Goal: Task Accomplishment & Management: Manage account settings

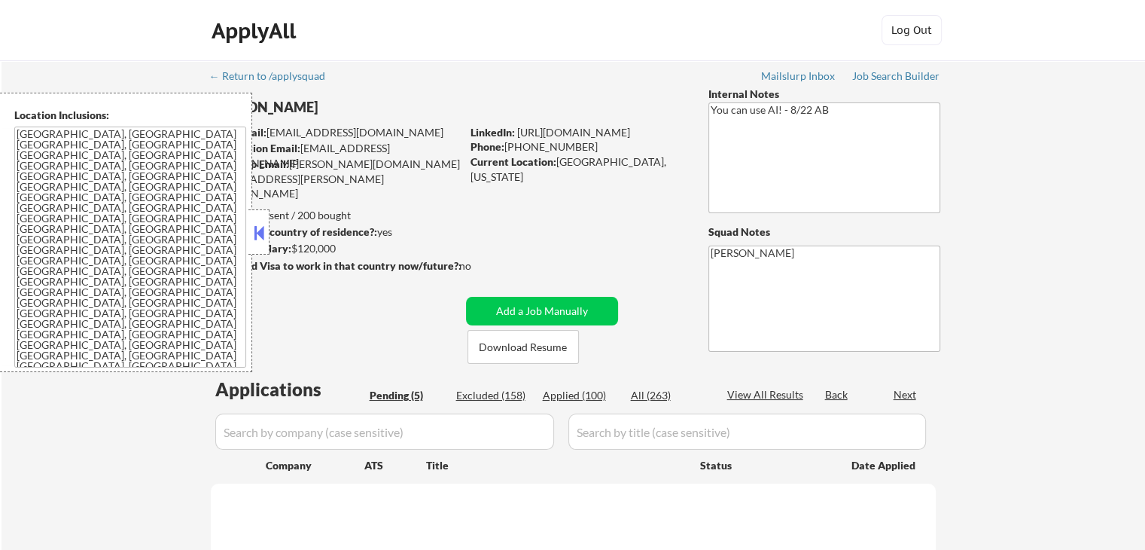
select select ""pending""
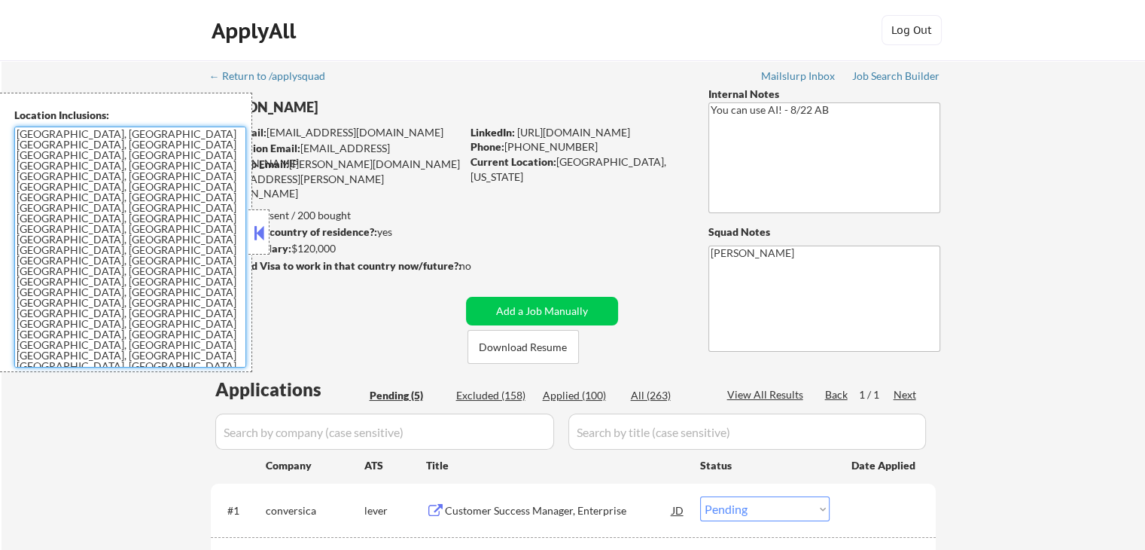
drag, startPoint x: 148, startPoint y: 246, endPoint x: 7, endPoint y: 129, distance: 182.9
click at [7, 129] on div "Location Inclusions: [GEOGRAPHIC_DATA], [GEOGRAPHIC_DATA] [GEOGRAPHIC_DATA], [G…" at bounding box center [126, 232] width 252 height 279
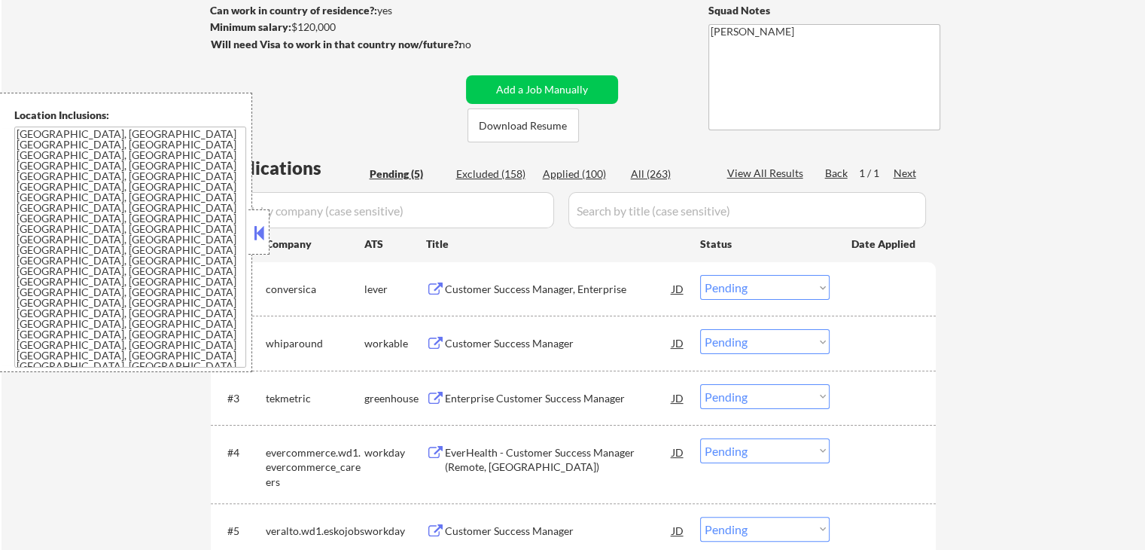
scroll to position [301, 0]
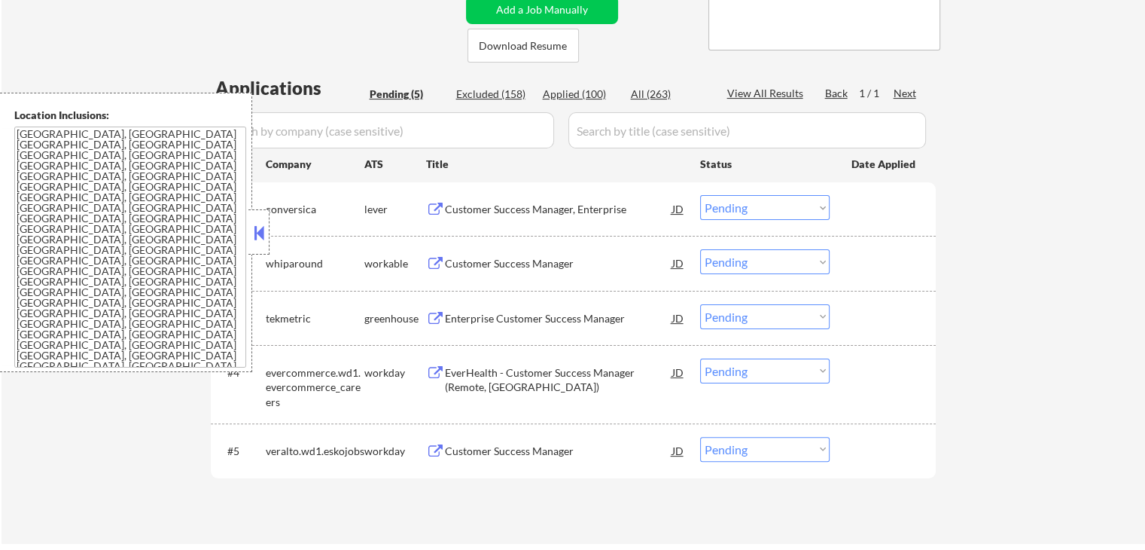
click at [470, 212] on div "Customer Success Manager, Enterprise" at bounding box center [558, 209] width 227 height 15
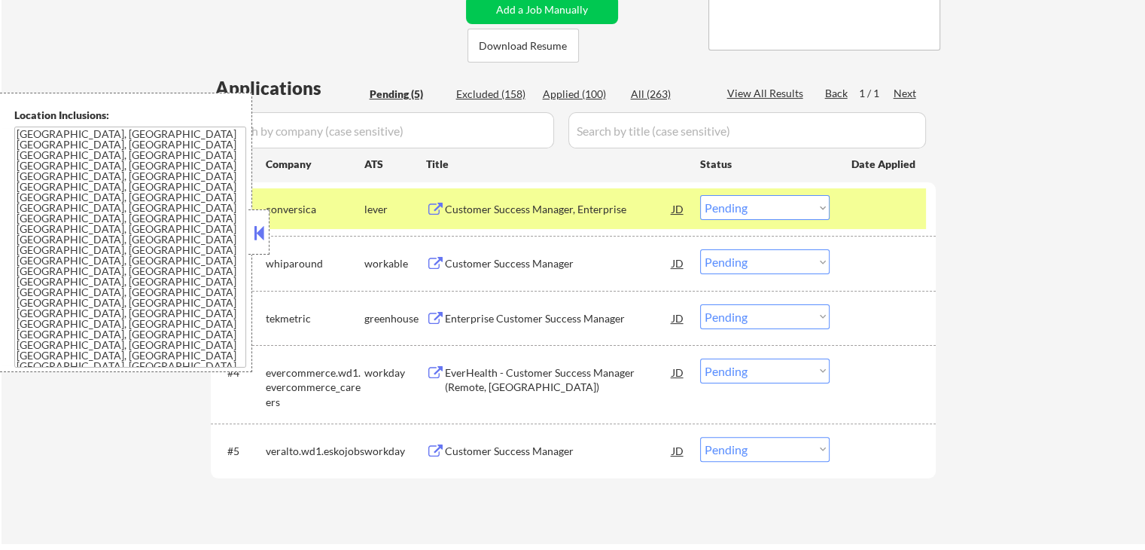
click at [464, 263] on div "Customer Success Manager" at bounding box center [558, 263] width 227 height 15
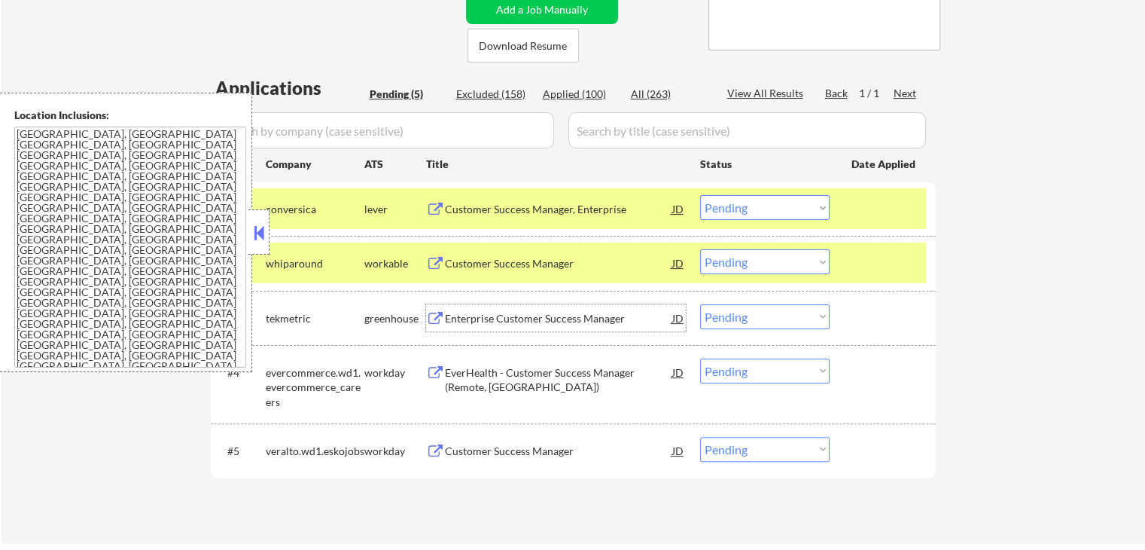
click at [464, 313] on div "Enterprise Customer Success Manager" at bounding box center [558, 318] width 227 height 15
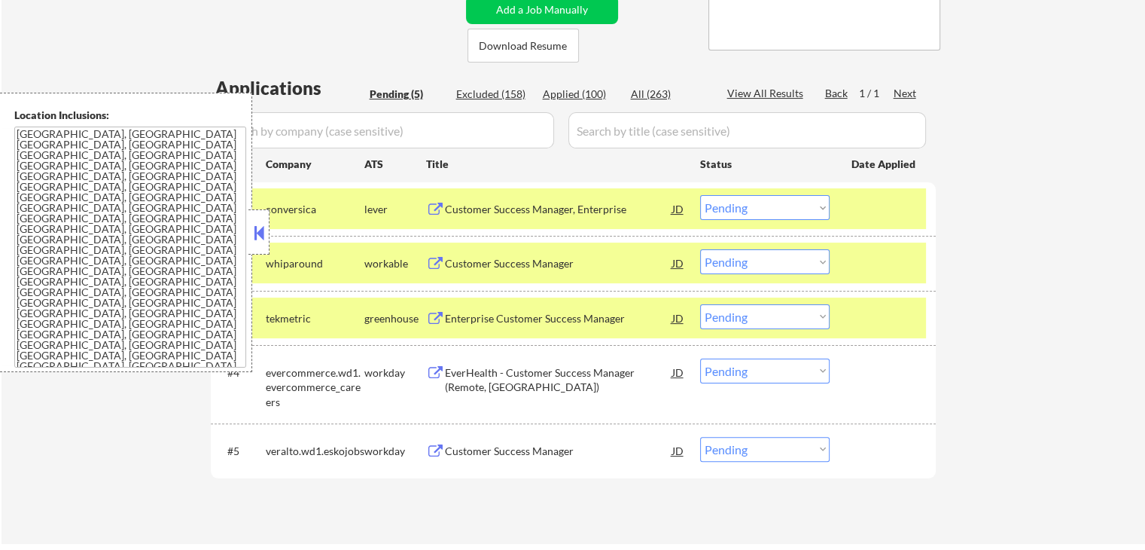
click at [470, 378] on div "EverHealth - Customer Success Manager (Remote, [GEOGRAPHIC_DATA])" at bounding box center [558, 379] width 227 height 29
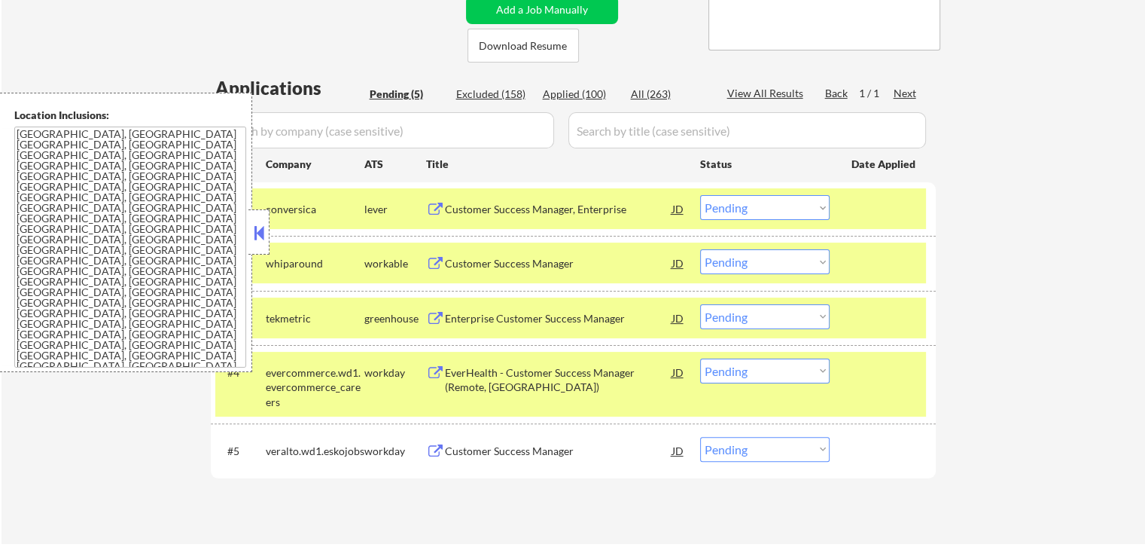
click at [474, 441] on div "Customer Success Manager" at bounding box center [558, 450] width 227 height 27
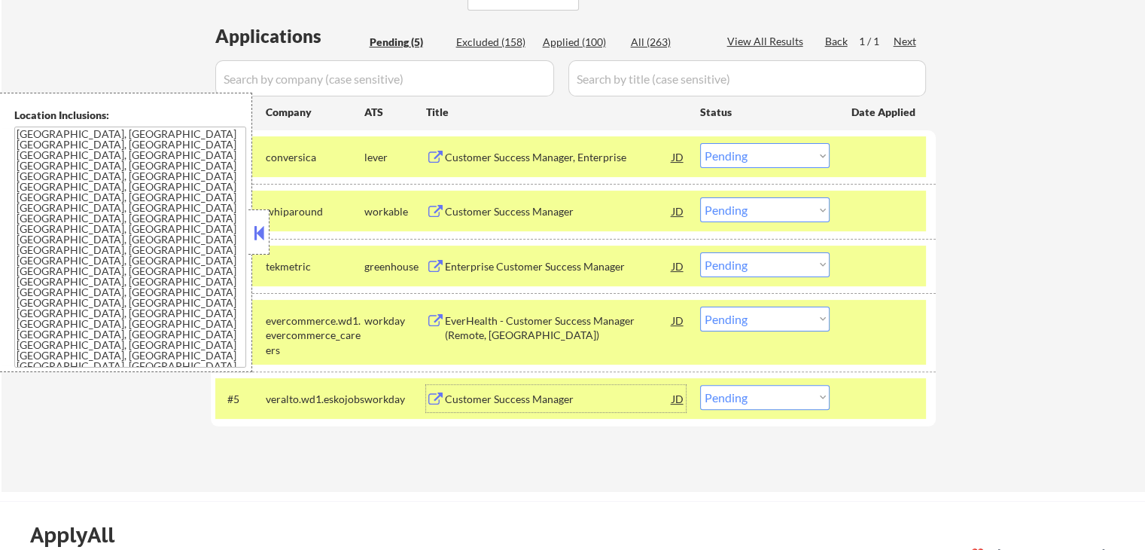
scroll to position [377, 0]
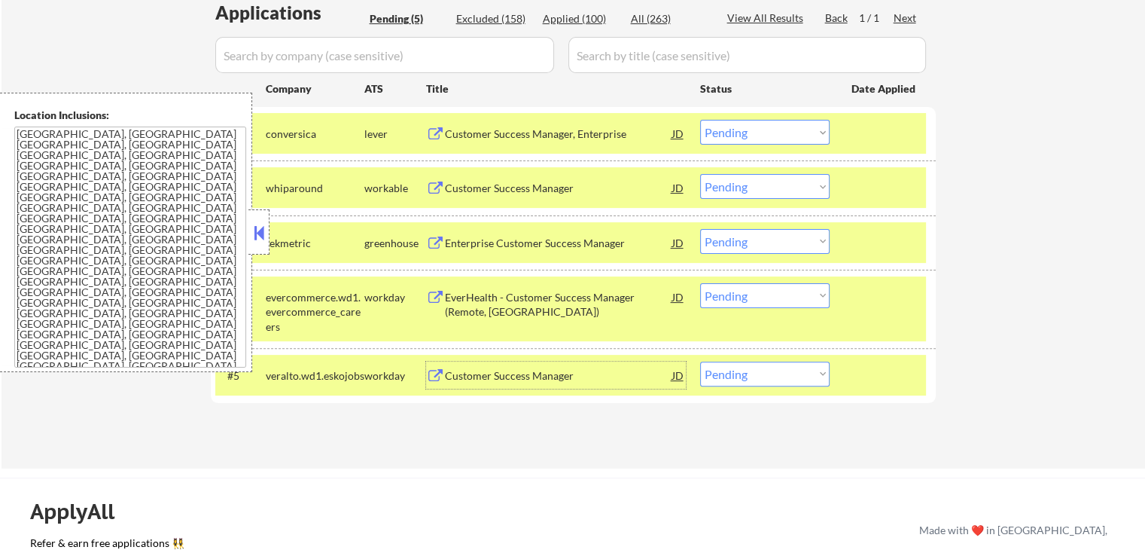
click at [730, 191] on select "Choose an option... Pending Applied Excluded (Questions) Excluded (Expired) Exc…" at bounding box center [765, 186] width 130 height 25
click at [700, 174] on select "Choose an option... Pending Applied Excluded (Questions) Excluded (Expired) Exc…" at bounding box center [765, 186] width 130 height 25
select select ""pending""
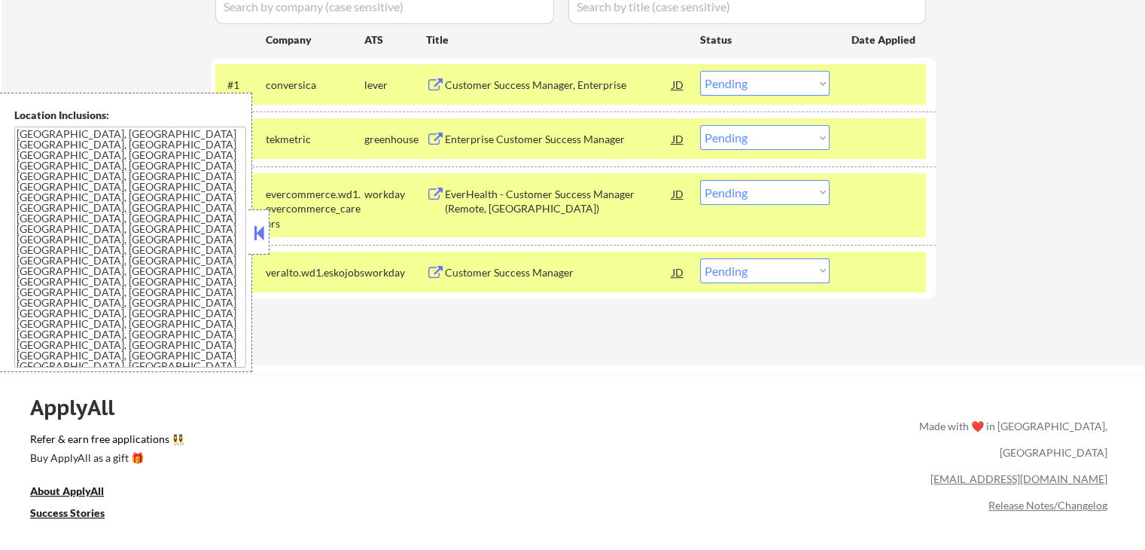
scroll to position [452, 0]
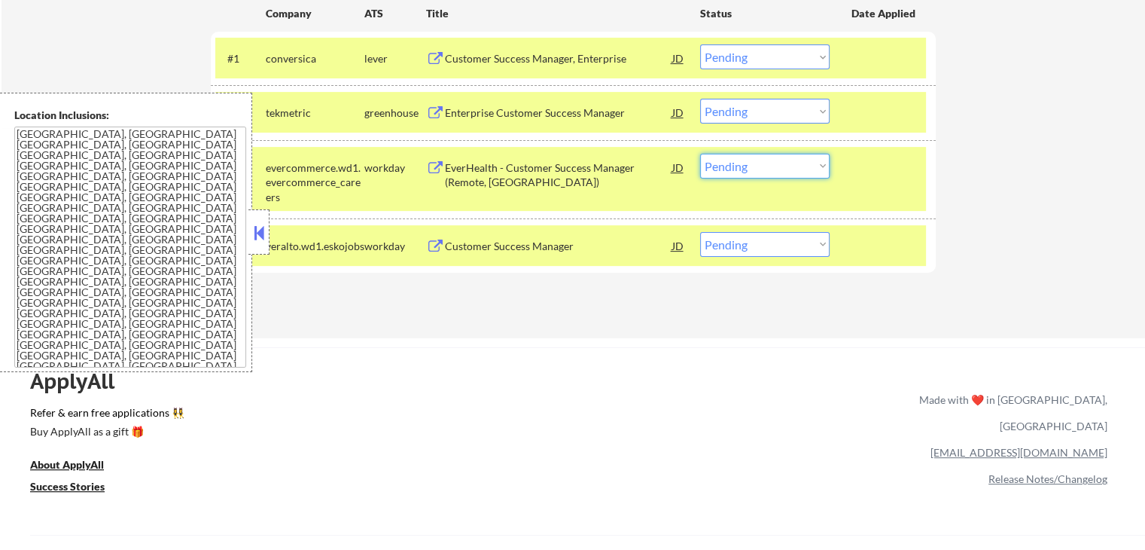
click at [729, 166] on select "Choose an option... Pending Applied Excluded (Questions) Excluded (Expired) Exc…" at bounding box center [765, 166] width 130 height 25
click at [700, 154] on select "Choose an option... Pending Applied Excluded (Questions) Excluded (Expired) Exc…" at bounding box center [765, 166] width 130 height 25
select select ""pending""
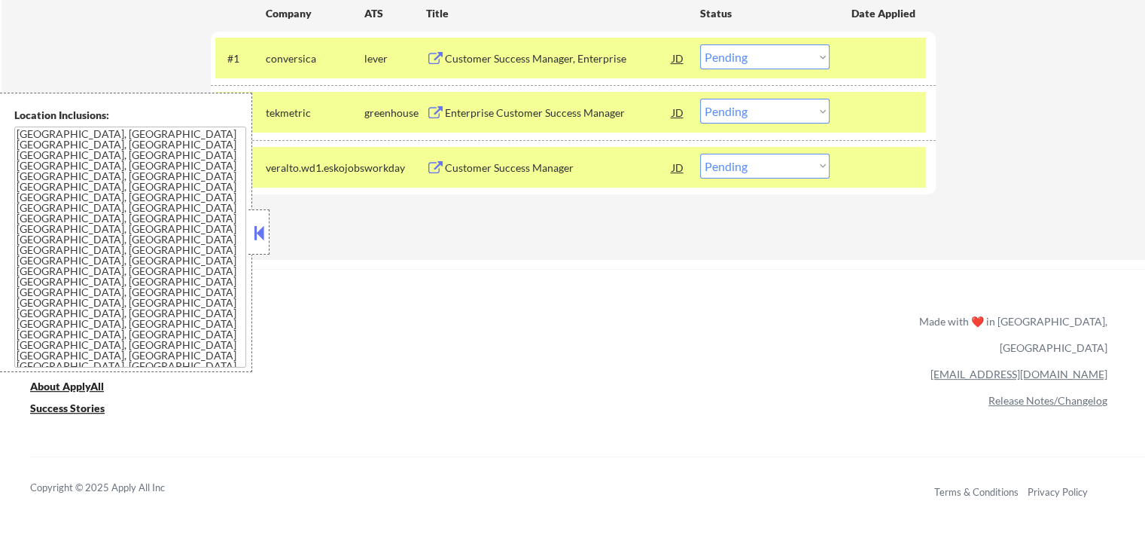
scroll to position [377, 0]
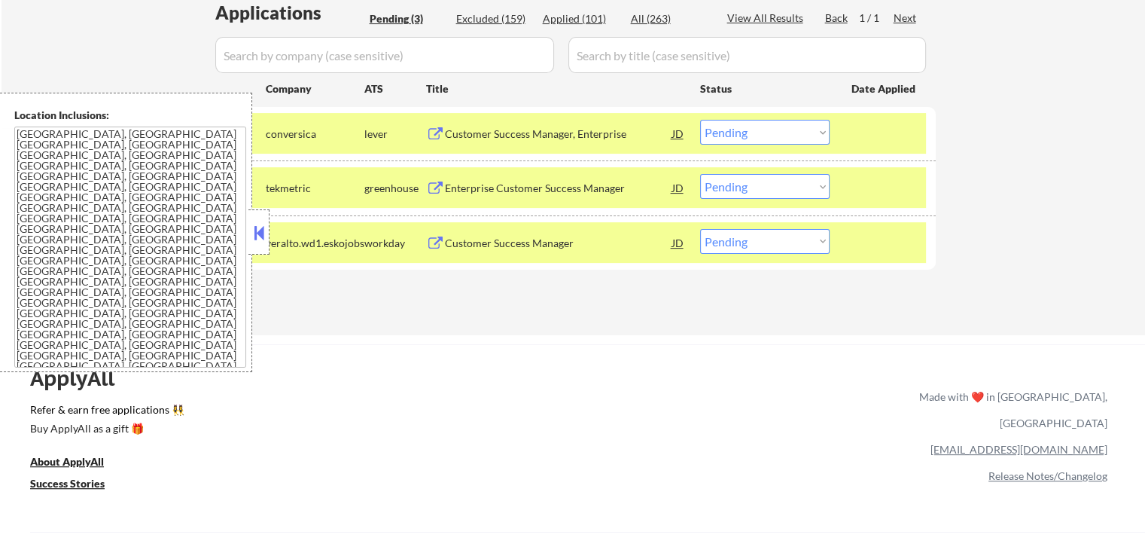
click at [742, 135] on select "Choose an option... Pending Applied Excluded (Questions) Excluded (Expired) Exc…" at bounding box center [765, 132] width 130 height 25
click at [700, 120] on select "Choose an option... Pending Applied Excluded (Questions) Excluded (Expired) Exc…" at bounding box center [765, 132] width 130 height 25
select select ""pending""
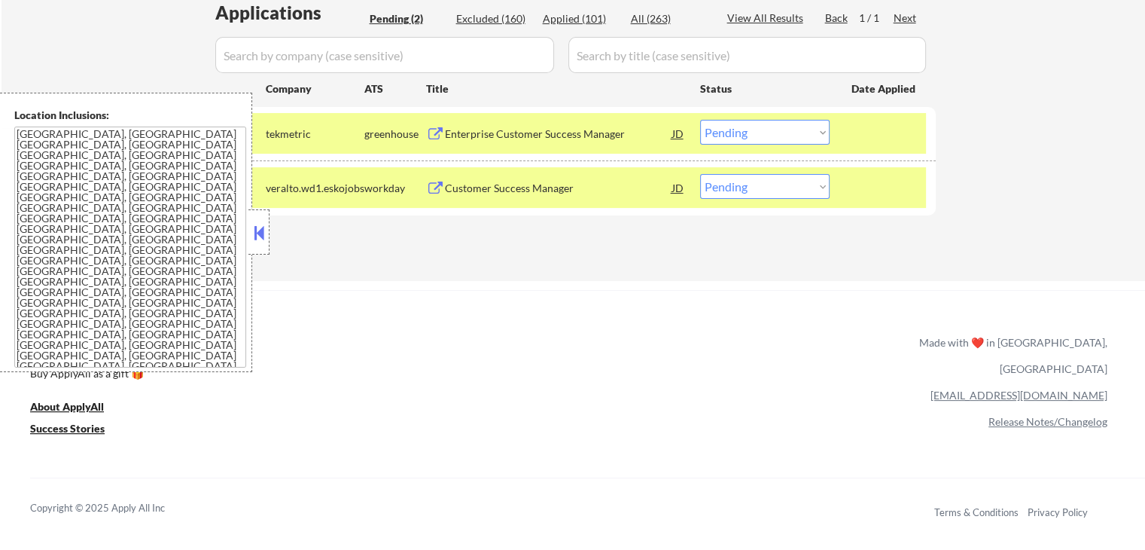
click at [739, 181] on select "Choose an option... Pending Applied Excluded (Questions) Excluded (Expired) Exc…" at bounding box center [765, 186] width 130 height 25
select select ""applied""
click at [700, 174] on select "Choose an option... Pending Applied Excluded (Questions) Excluded (Expired) Exc…" at bounding box center [765, 186] width 130 height 25
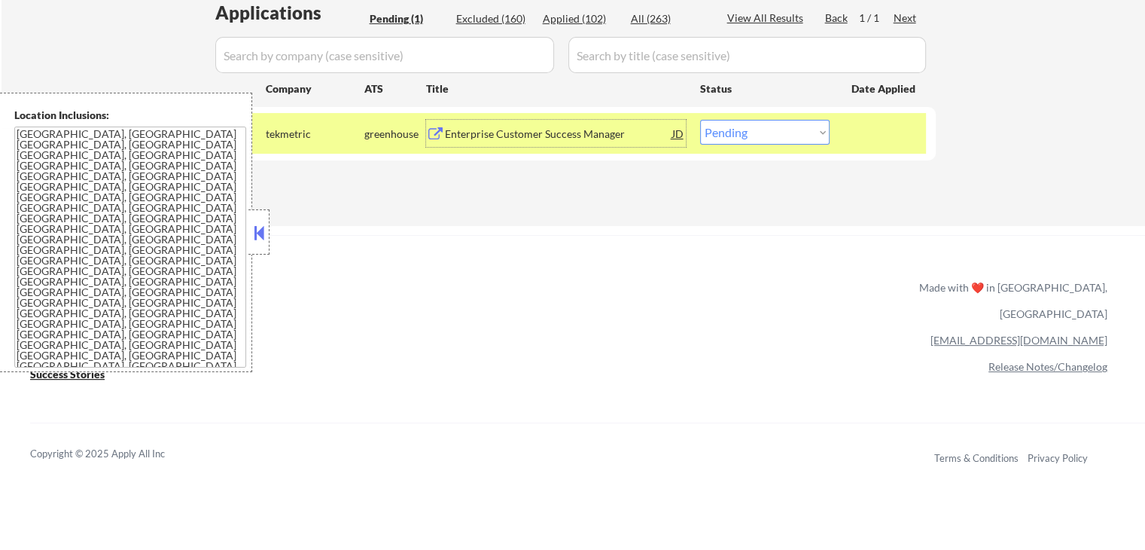
click at [499, 138] on div "Enterprise Customer Success Manager" at bounding box center [558, 134] width 227 height 15
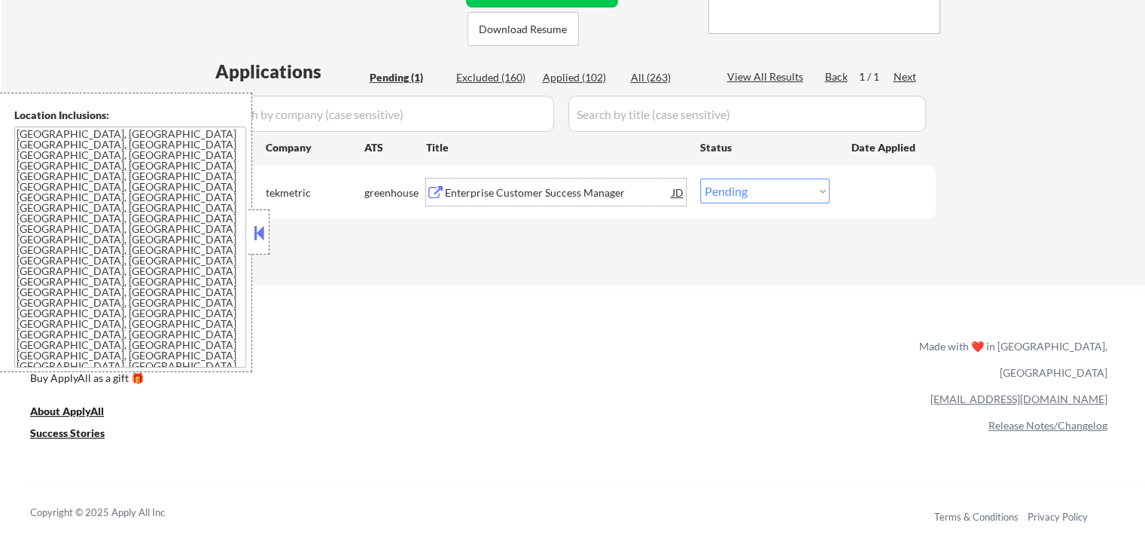
scroll to position [226, 0]
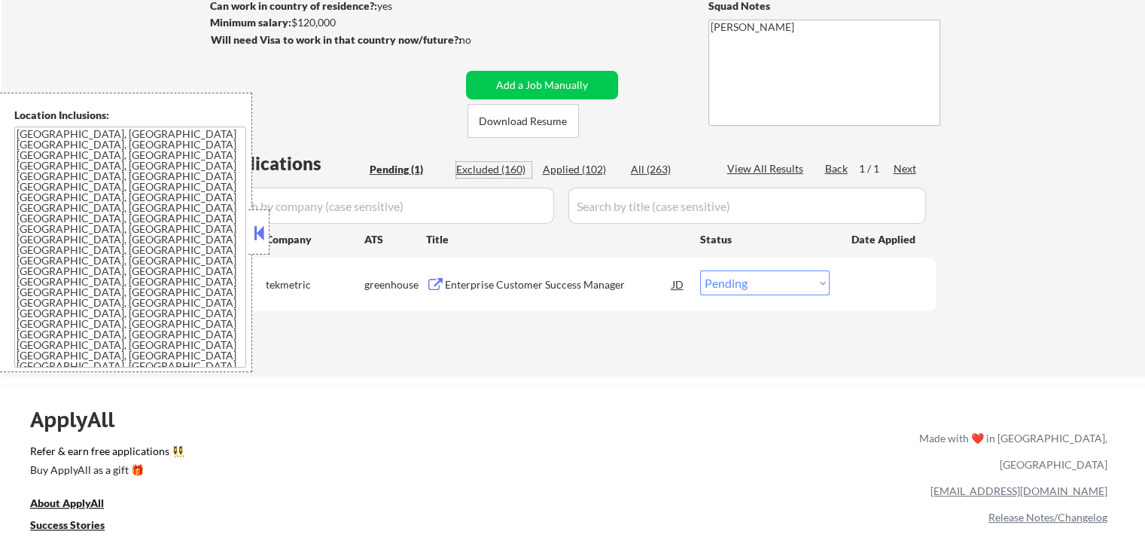
click at [511, 169] on div "Excluded (160)" at bounding box center [493, 169] width 75 height 15
select select ""excluded""
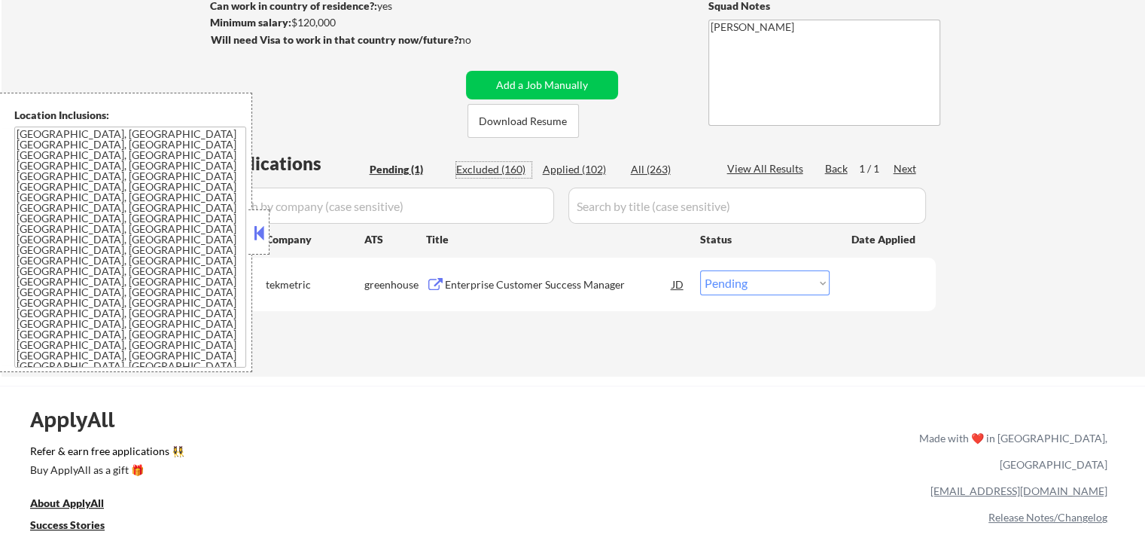
select select ""excluded__expired_""
select select ""excluded__salary_""
select select ""excluded__other_""
select select ""excluded""
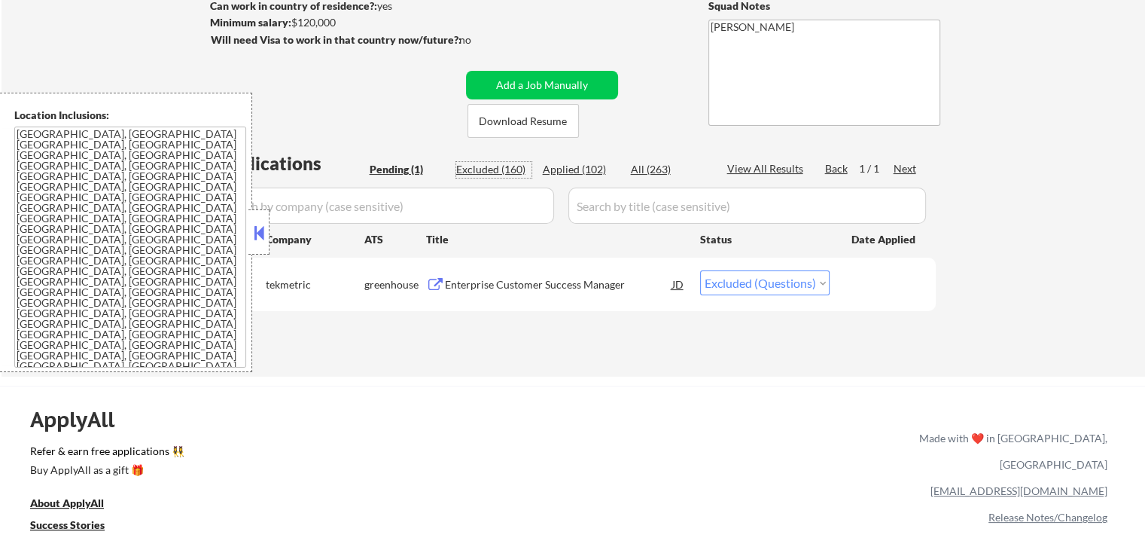
select select ""excluded__salary_""
select select ""excluded""
select select ""excluded__expired_""
select select ""excluded__location_""
select select ""excluded__expired_""
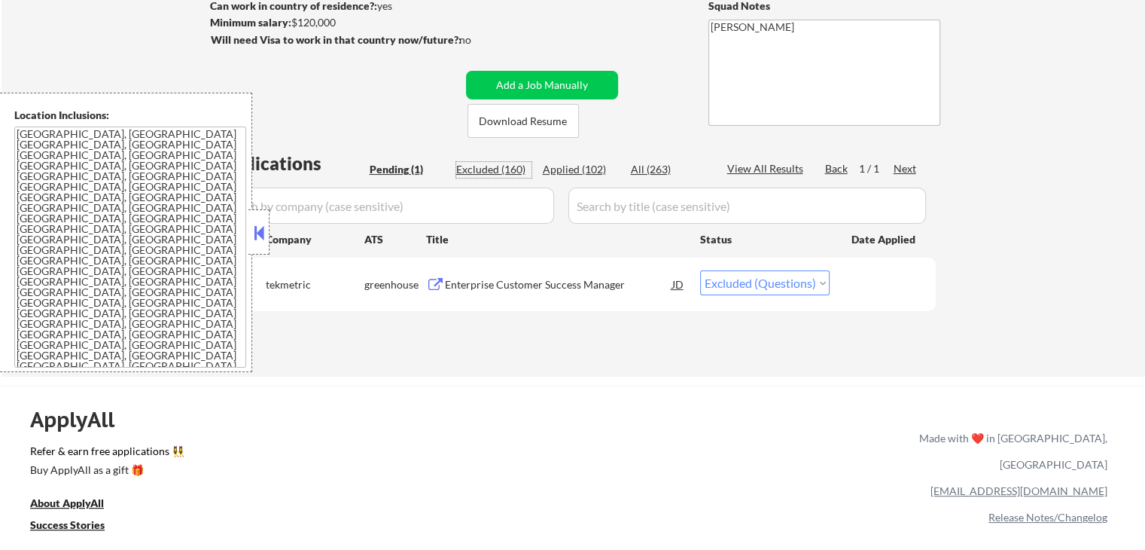
select select ""excluded__salary_""
select select ""excluded__expired_""
select select ""excluded__salary_""
select select ""excluded__location_""
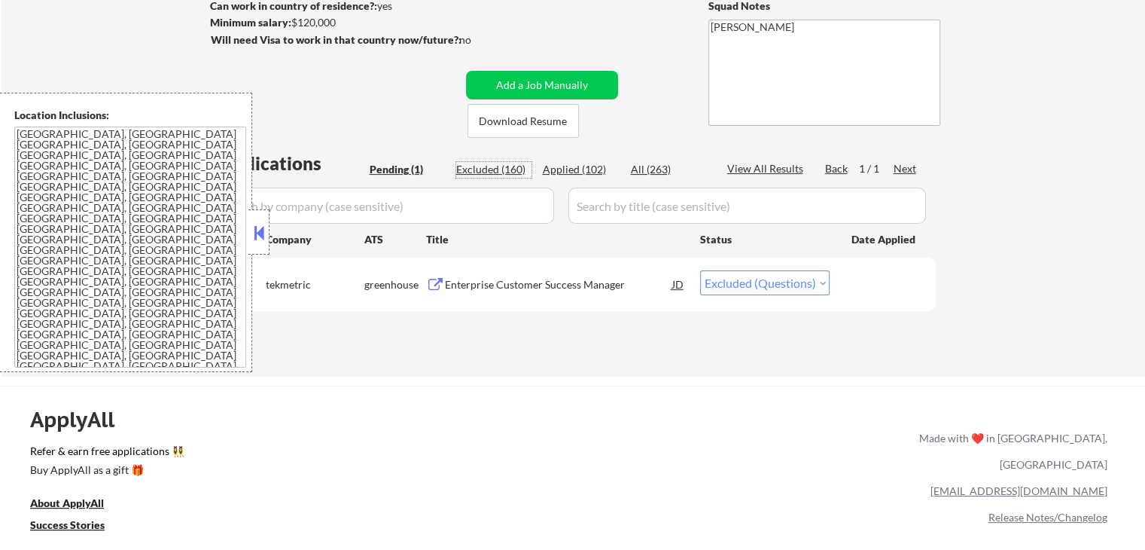
select select ""excluded__expired_""
select select ""excluded__salary_""
select select ""excluded__expired_""
select select ""excluded__salary_""
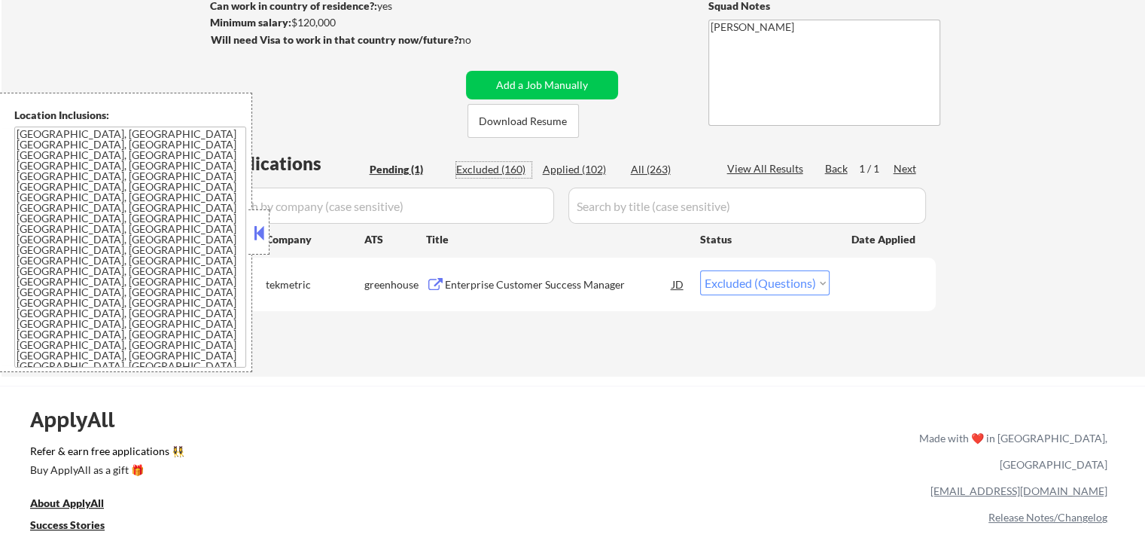
select select ""excluded__other_""
select select ""excluded""
select select ""excluded__location_""
select select ""excluded__expired_""
select select ""excluded""
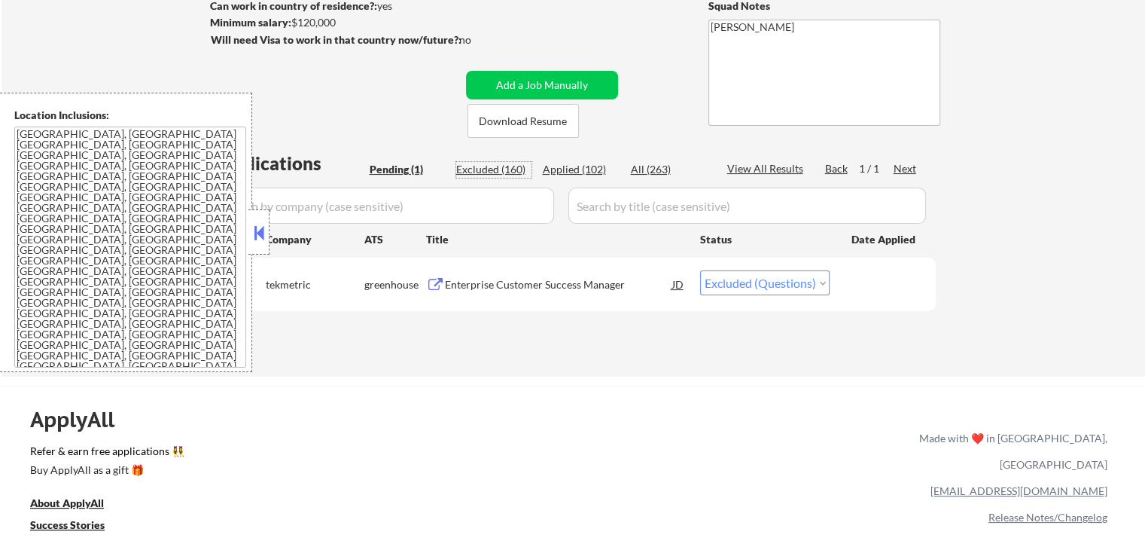
select select ""excluded__salary_""
select select ""excluded__expired_""
select select ""excluded__salary_""
select select ""excluded__location_""
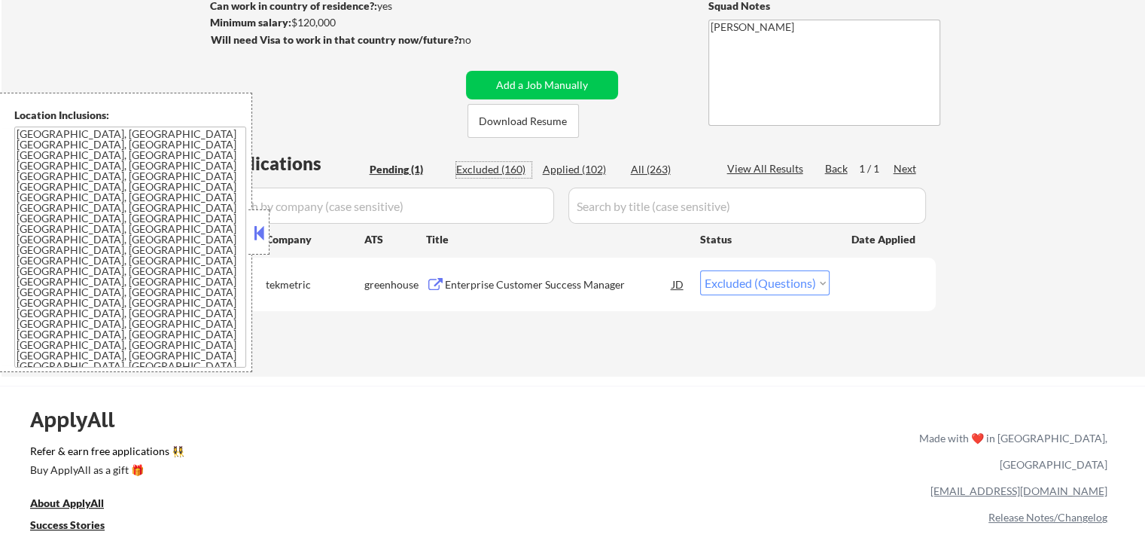
select select ""excluded__salary_""
select select ""excluded__expired_""
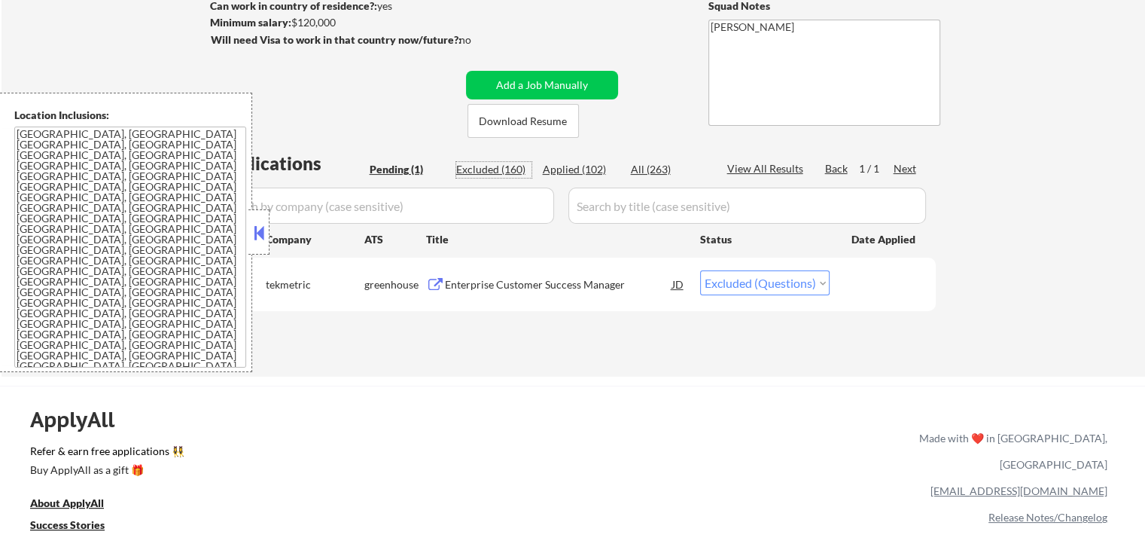
select select ""excluded__location_""
select select ""excluded__salary_""
select select ""excluded__location_""
select select ""excluded__salary_""
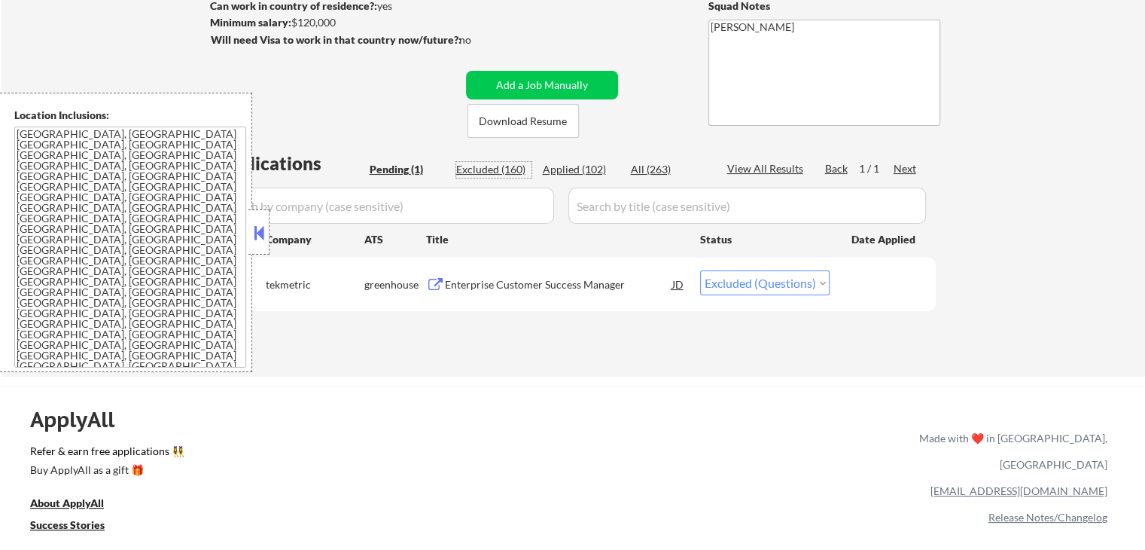
select select ""excluded__expired_""
select select ""excluded__salary_""
select select ""excluded__location_""
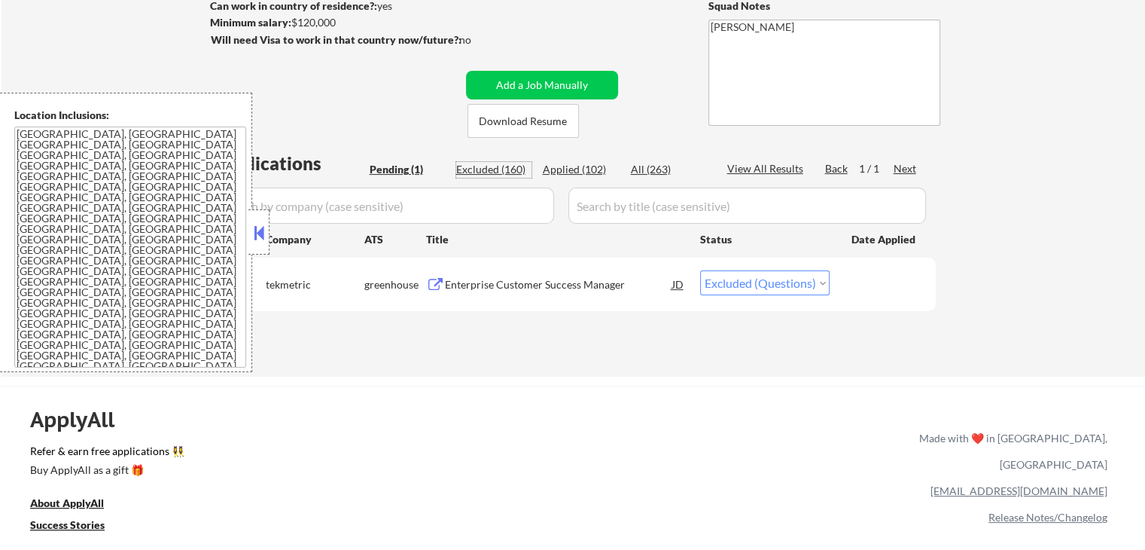
select select ""excluded__other_""
select select ""excluded""
select select ""excluded__expired_""
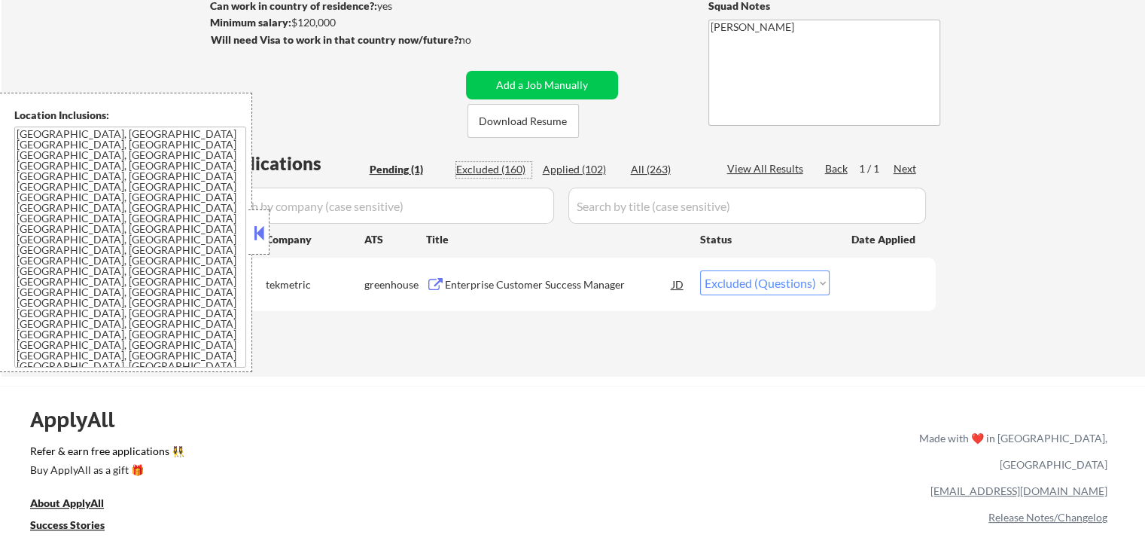
select select ""excluded__location_""
select select ""excluded__expired_""
select select ""excluded__salary_""
select select ""excluded__location_""
select select ""excluded__salary_""
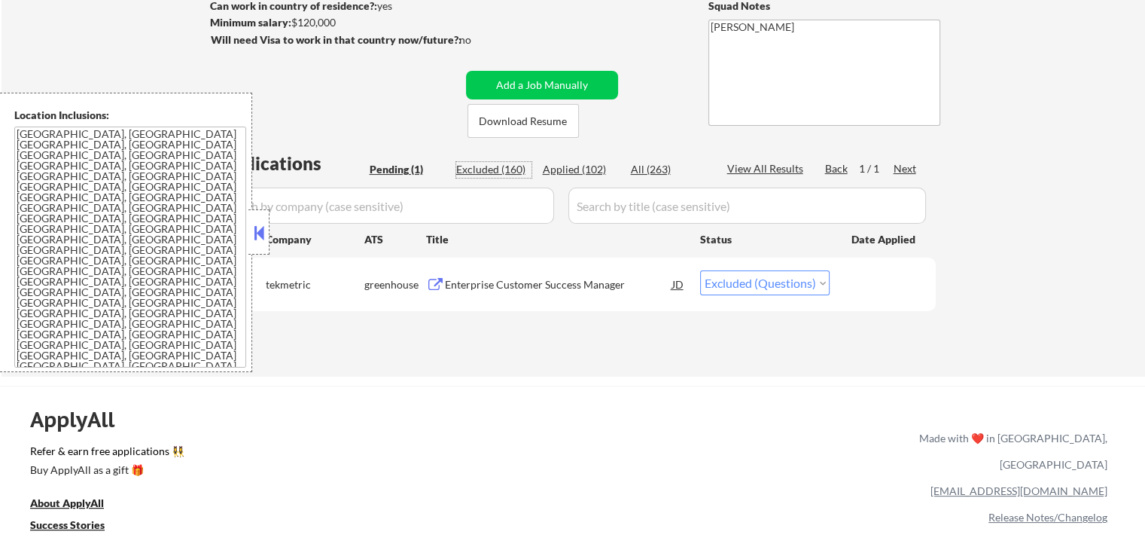
select select ""excluded__location_""
select select ""excluded__expired_""
select select ""excluded__salary_""
select select ""excluded""
select select ""excluded__expired_""
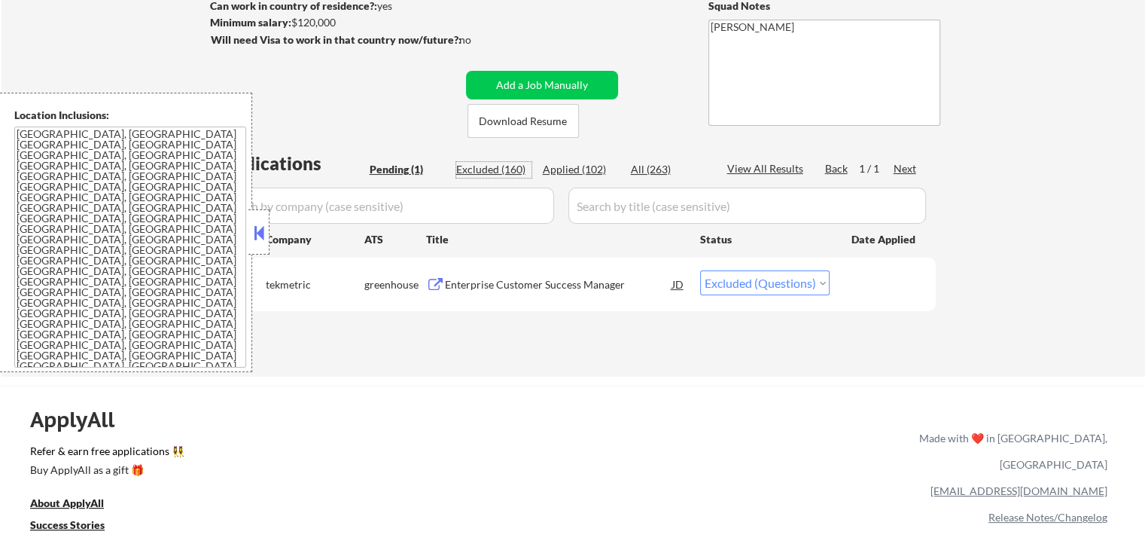
select select ""excluded__location_""
select select ""excluded__expired_""
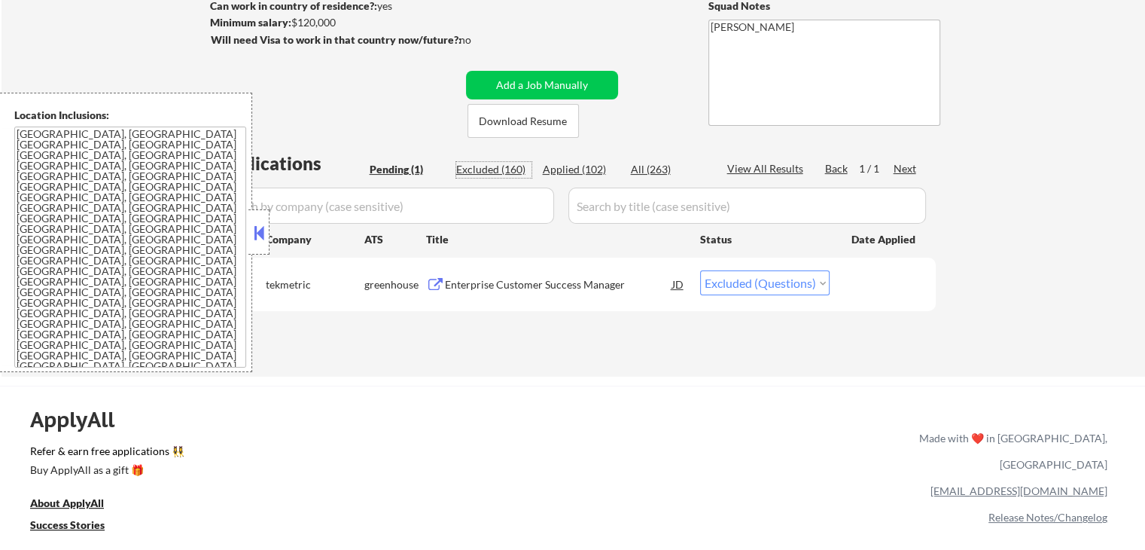
select select ""excluded__salary_""
select select ""excluded__expired_""
select select ""excluded__salary_""
select select ""excluded""
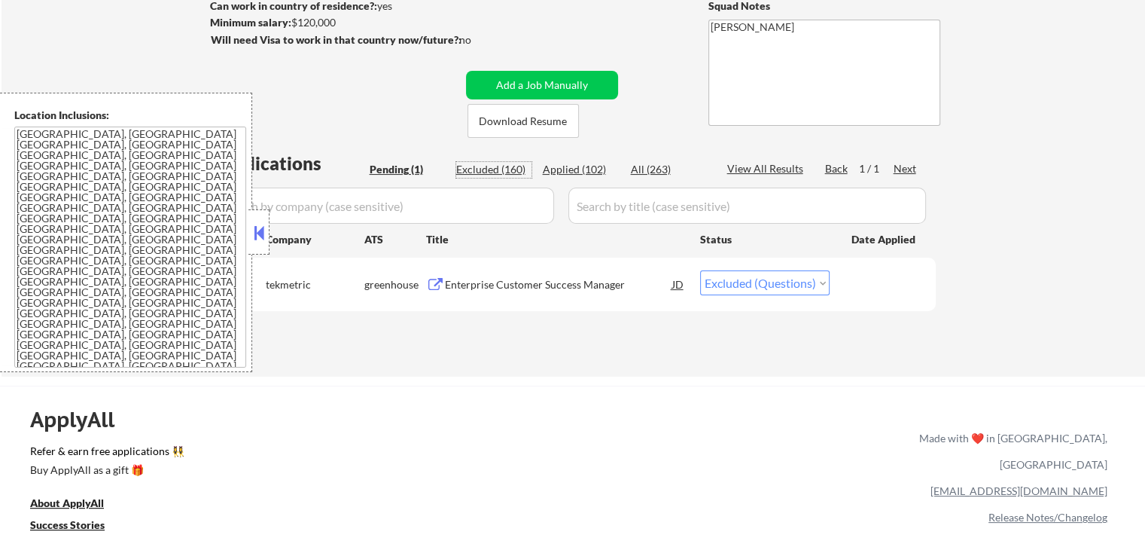
select select ""excluded__expired_""
select select ""excluded__salary_""
select select ""excluded__location_""
select select ""excluded""
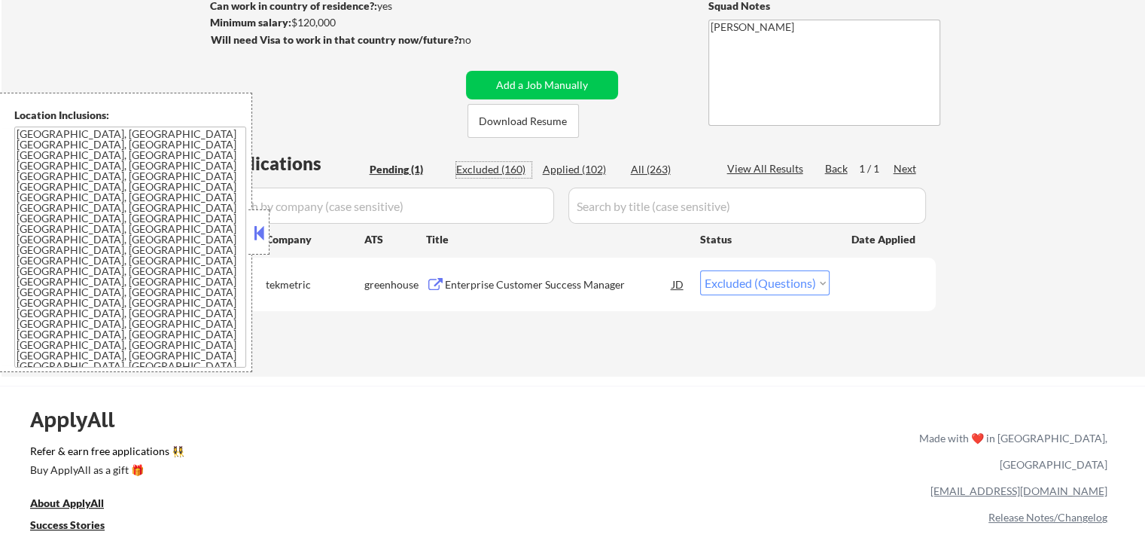
select select ""excluded__expired_""
select select ""excluded__location_""
select select ""excluded__expired_""
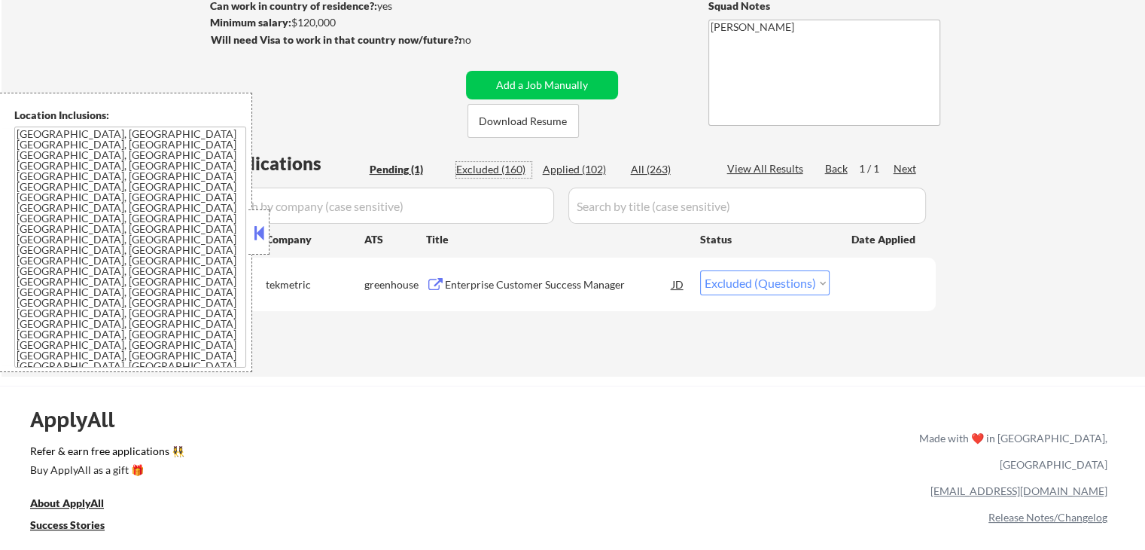
select select ""excluded__expired_""
select select ""excluded__location_""
select select ""excluded__salary_""
select select ""excluded__expired_""
select select ""excluded__location_""
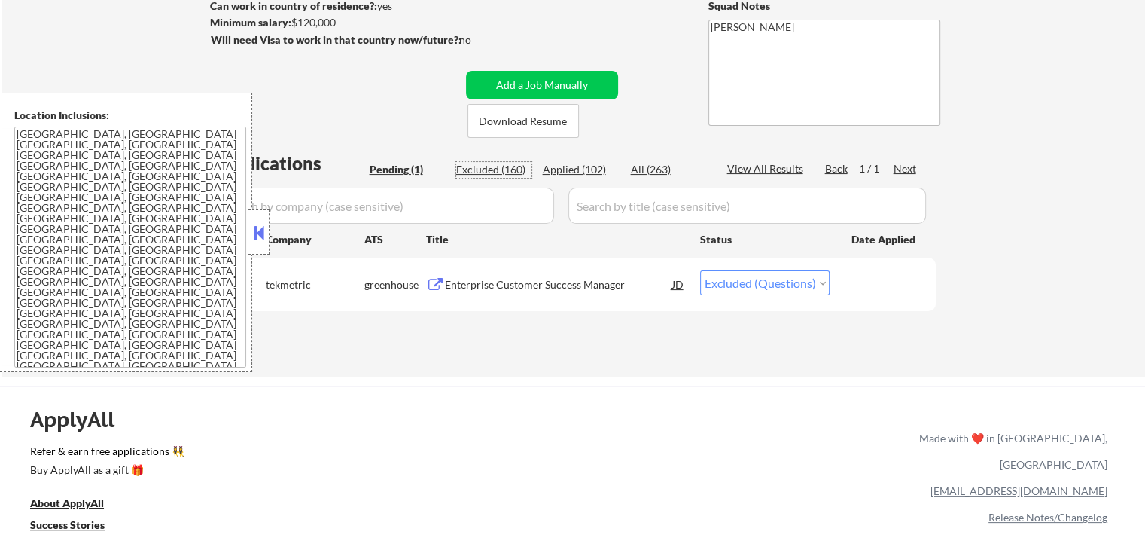
select select ""excluded__expired_""
select select ""excluded__location_""
select select ""excluded__expired_""
select select ""excluded__salary_""
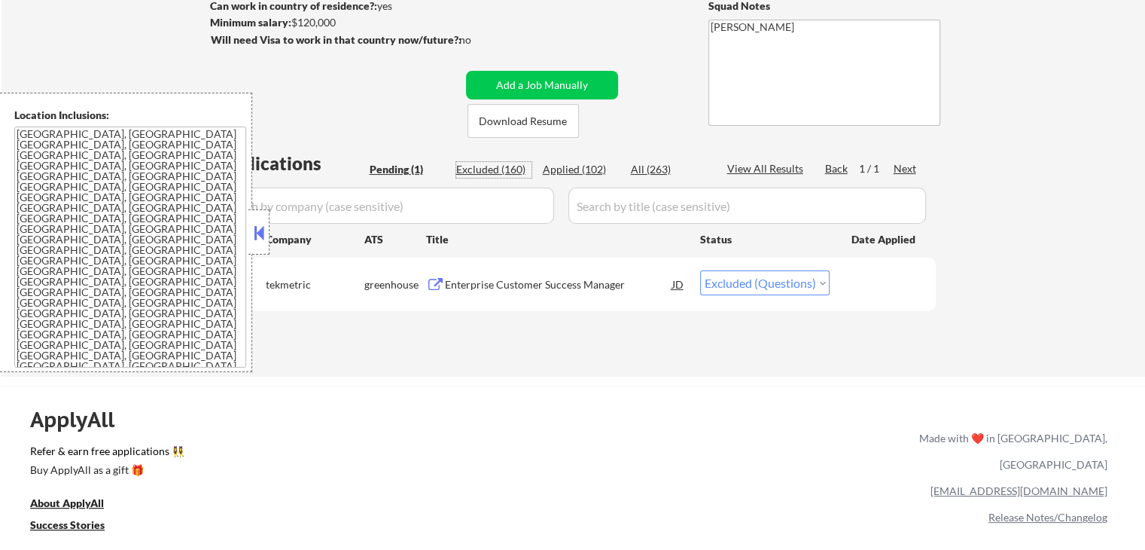
select select ""excluded__location_""
select select ""excluded""
select select ""excluded__expired_""
select select ""excluded__salary_""
select select ""excluded__expired_""
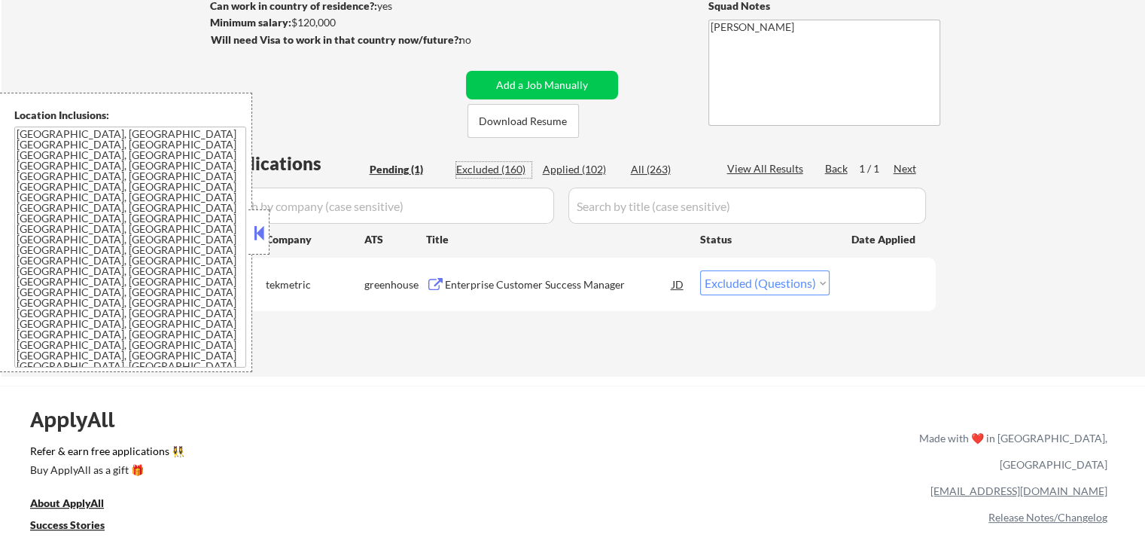
select select ""excluded__expired_""
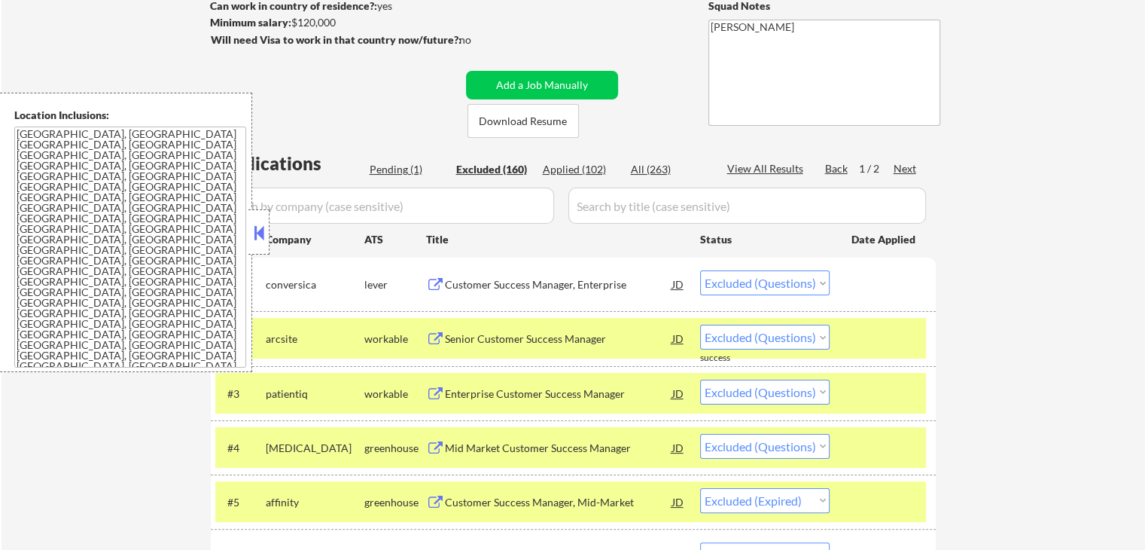
click at [881, 342] on div at bounding box center [885, 338] width 66 height 27
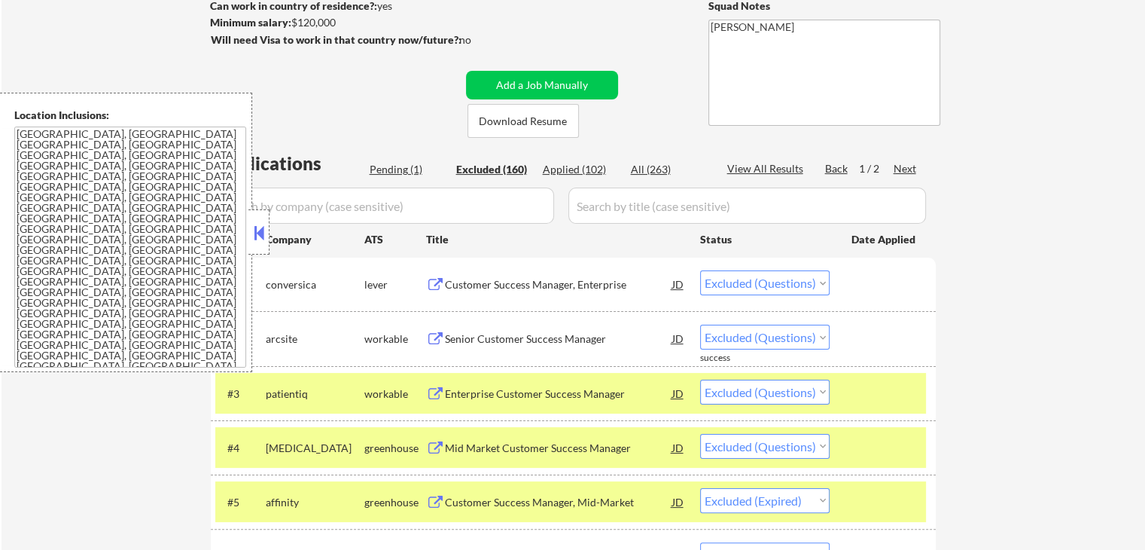
click at [886, 389] on div at bounding box center [885, 393] width 66 height 27
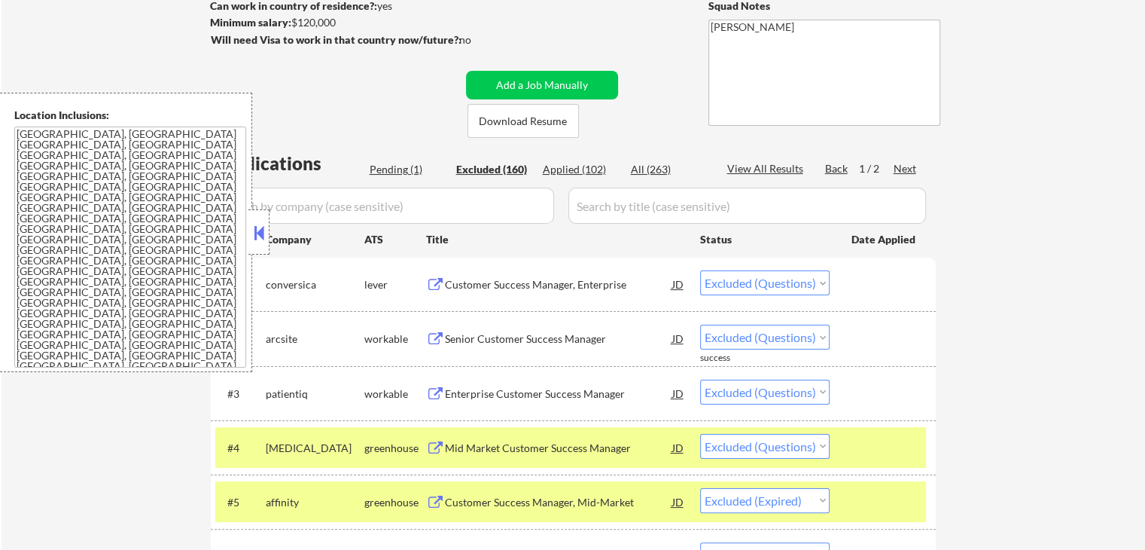
click at [880, 447] on div at bounding box center [885, 447] width 66 height 27
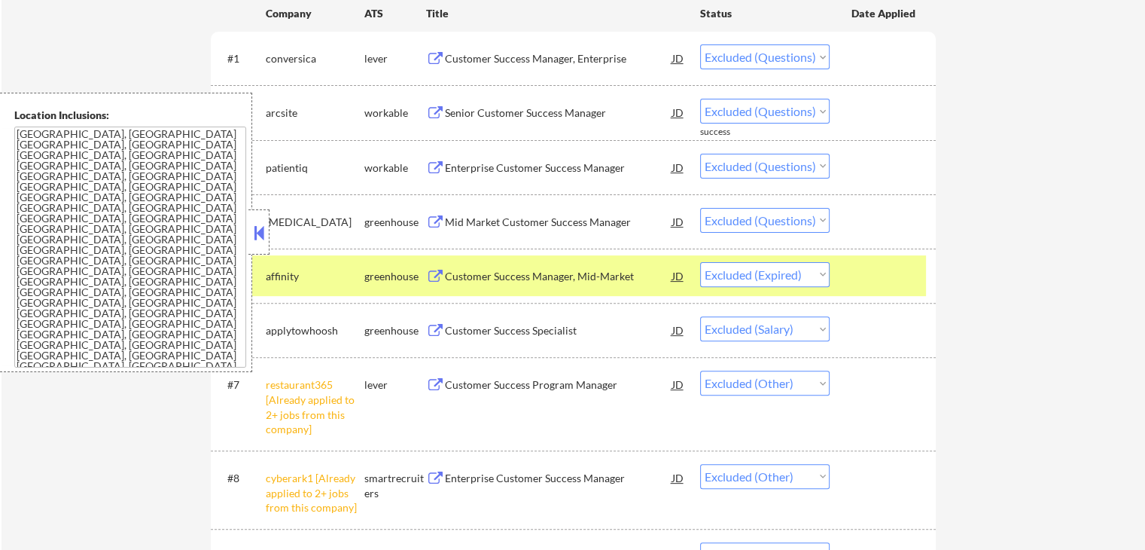
click at [874, 276] on div at bounding box center [885, 275] width 66 height 27
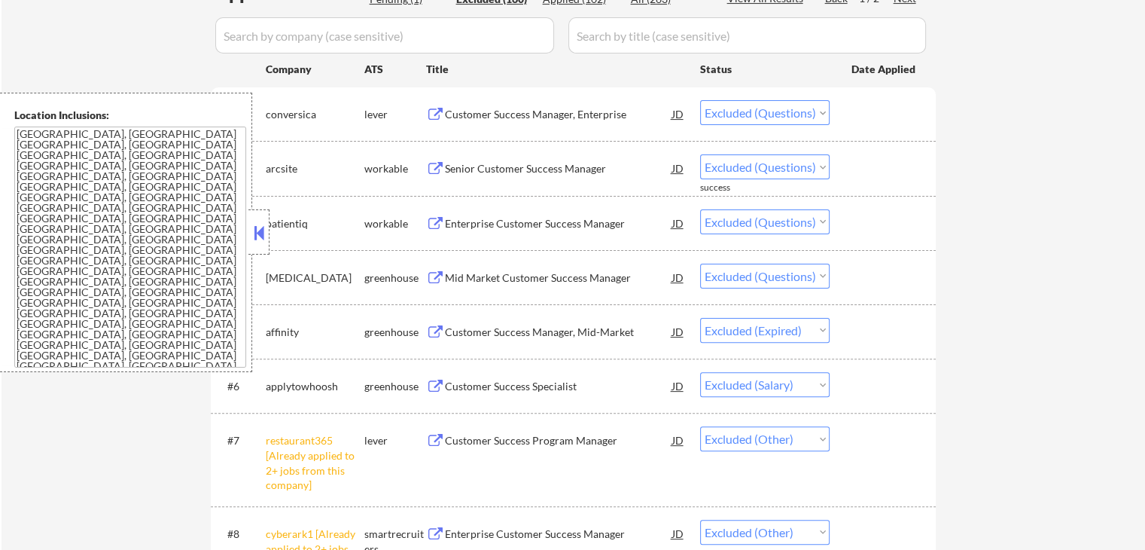
scroll to position [301, 0]
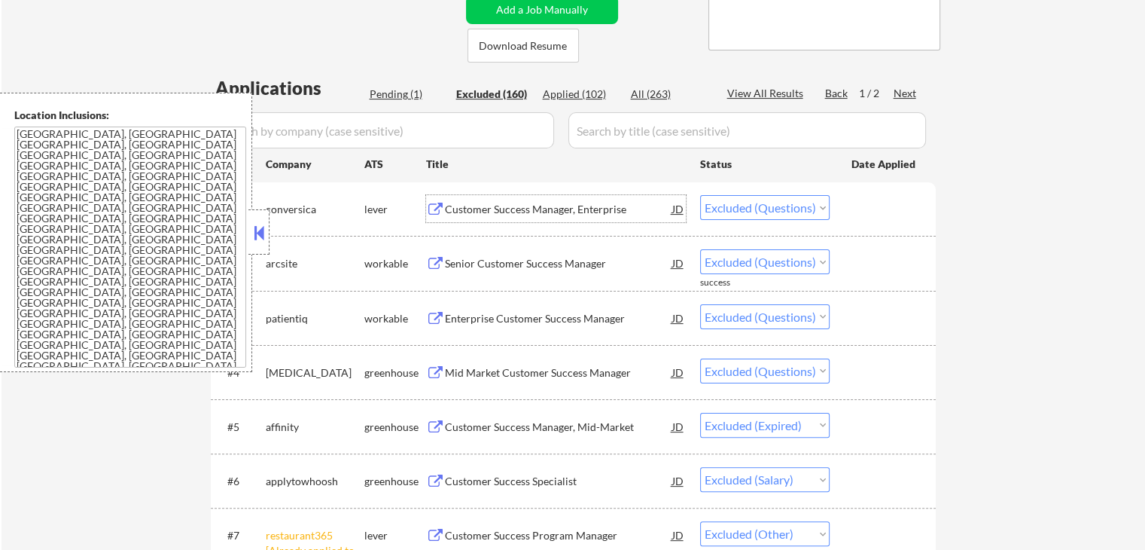
click at [508, 207] on div "Customer Success Manager, Enterprise" at bounding box center [558, 209] width 227 height 15
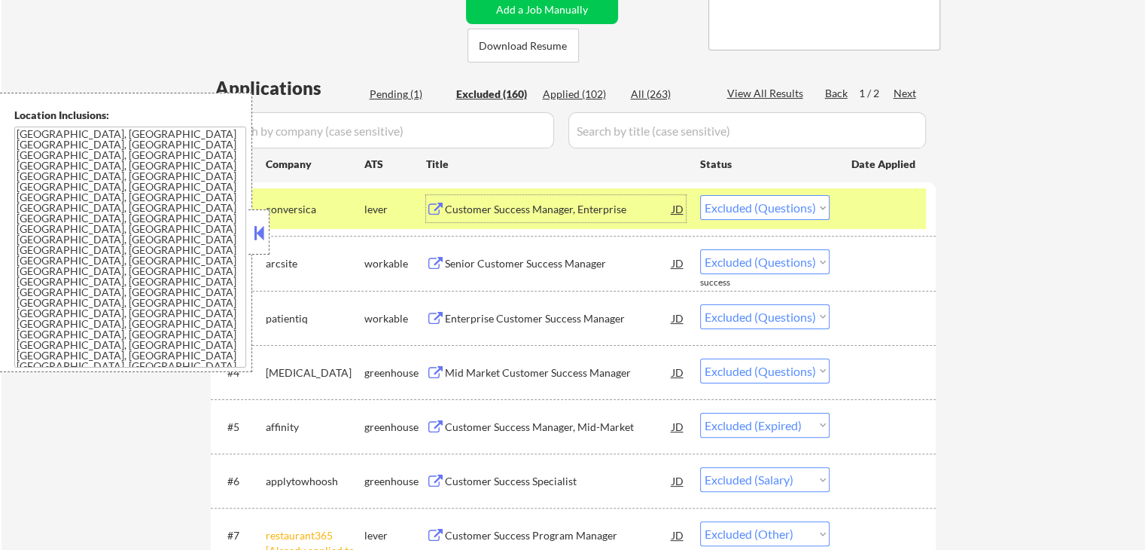
click at [605, 215] on div "Customer Success Manager, Enterprise" at bounding box center [558, 209] width 227 height 15
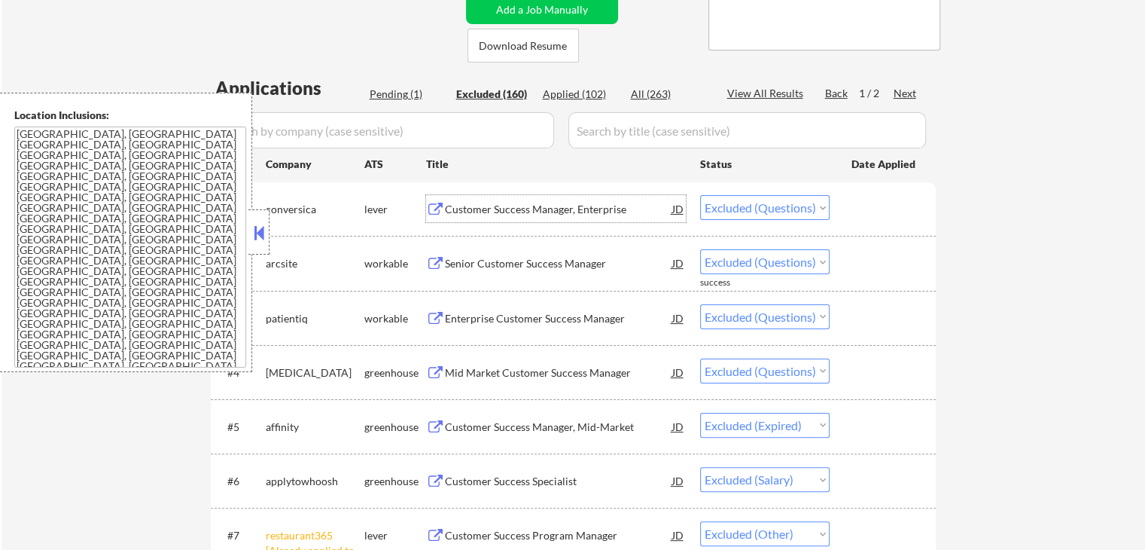
click at [761, 208] on select "Choose an option... Pending Applied Excluded (Questions) Excluded (Expired) Exc…" at bounding box center [765, 207] width 130 height 25
click at [700, 195] on select "Choose an option... Pending Applied Excluded (Questions) Excluded (Expired) Exc…" at bounding box center [765, 207] width 130 height 25
select select ""excluded""
select select ""excluded__expired_""
select select ""excluded__salary_""
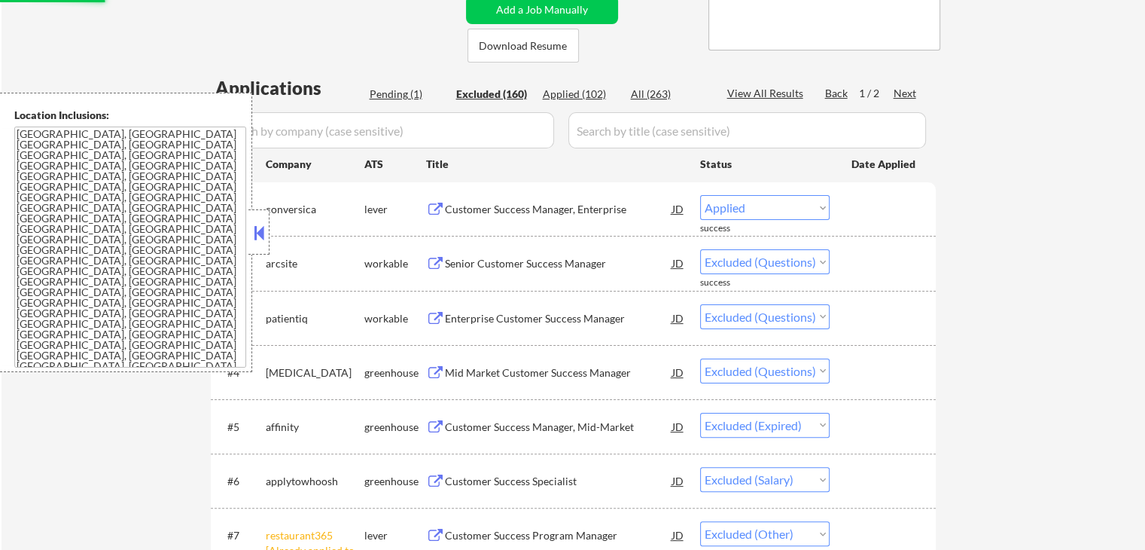
select select ""excluded__other_""
select select ""excluded""
select select ""excluded__salary_""
select select ""excluded""
select select ""excluded__expired_""
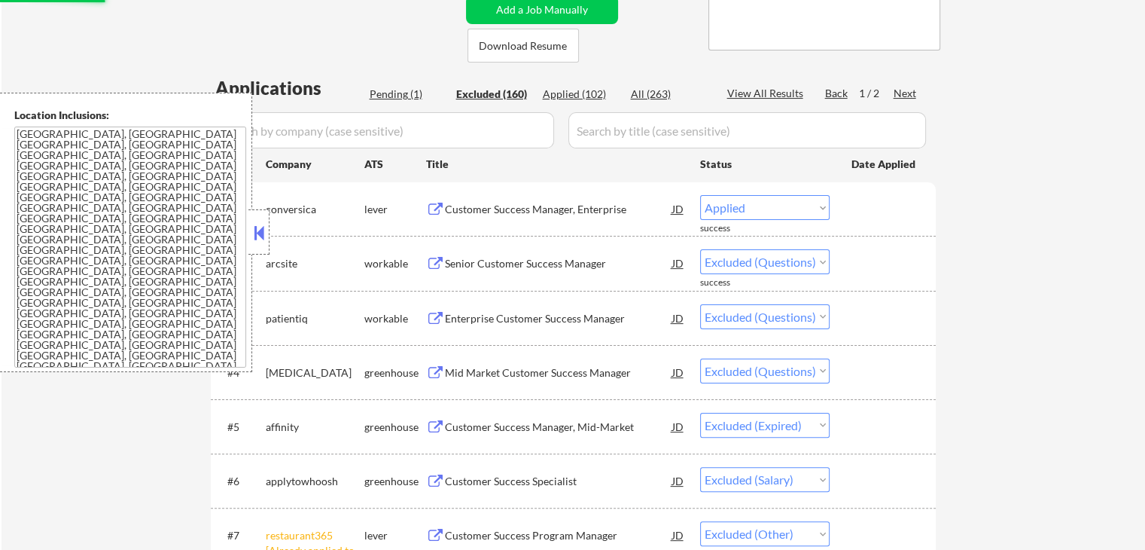
select select ""excluded__location_""
select select ""excluded__expired_""
select select ""excluded__salary_""
select select ""excluded__expired_""
select select ""excluded__salary_""
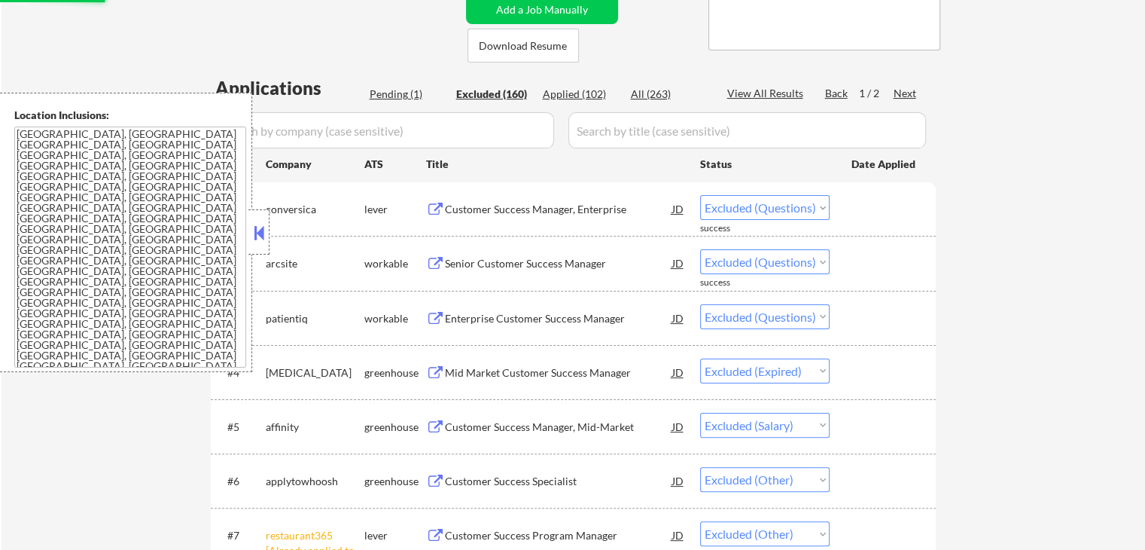
select select ""excluded__location_""
select select ""excluded__expired_""
select select ""excluded__salary_""
select select ""excluded__expired_""
select select ""excluded__salary_""
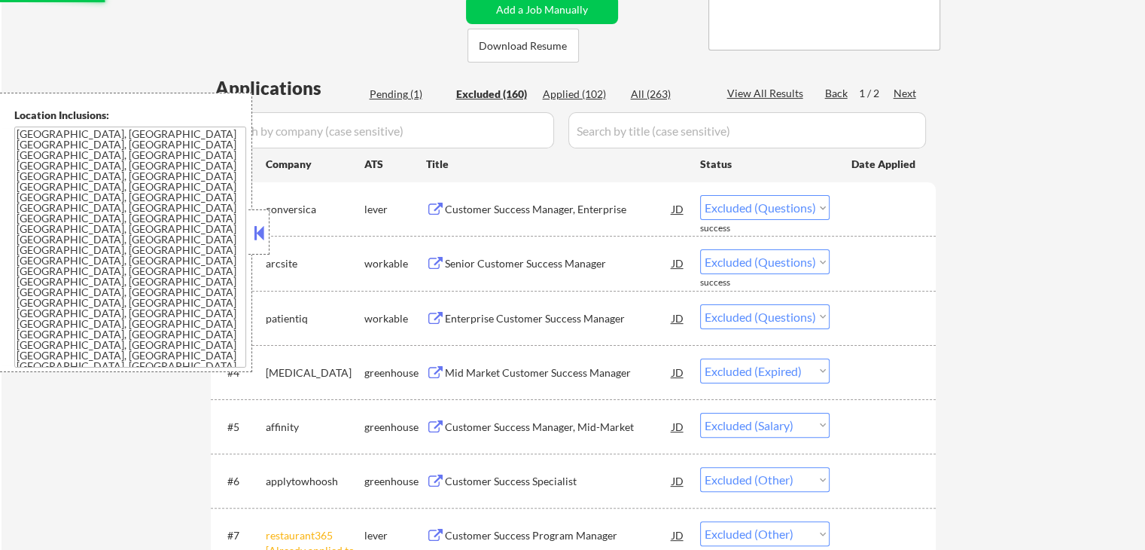
select select ""excluded__other_""
select select ""excluded""
select select ""excluded__location_""
select select ""excluded__expired_""
select select ""excluded""
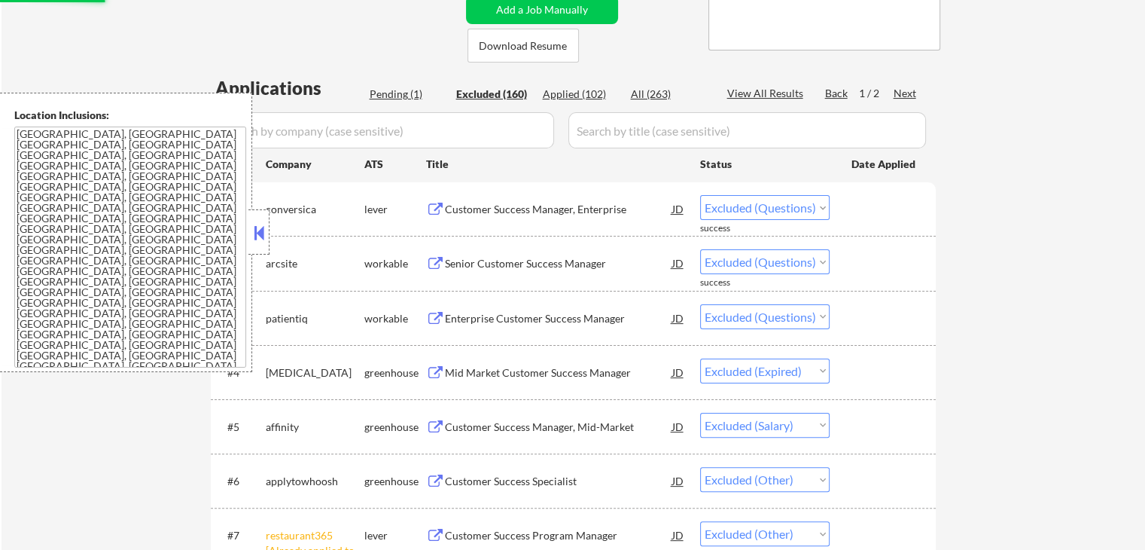
select select ""excluded__salary_""
select select ""excluded__expired_""
select select ""excluded__salary_""
select select ""excluded__location_""
select select ""excluded__salary_""
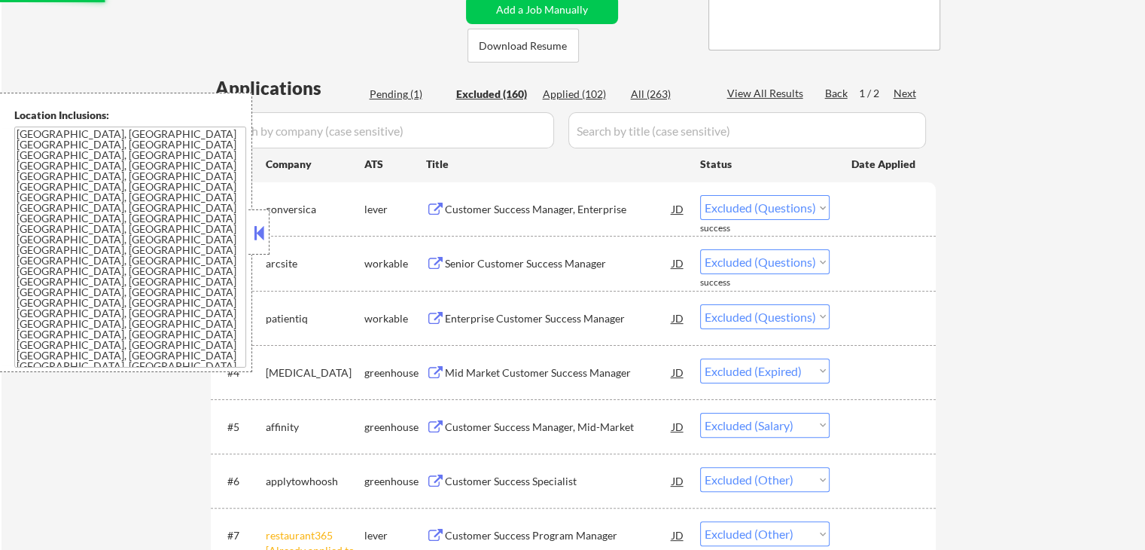
select select ""excluded__expired_""
select select ""excluded__location_""
select select ""excluded__salary_""
select select ""excluded__location_""
select select ""excluded__salary_""
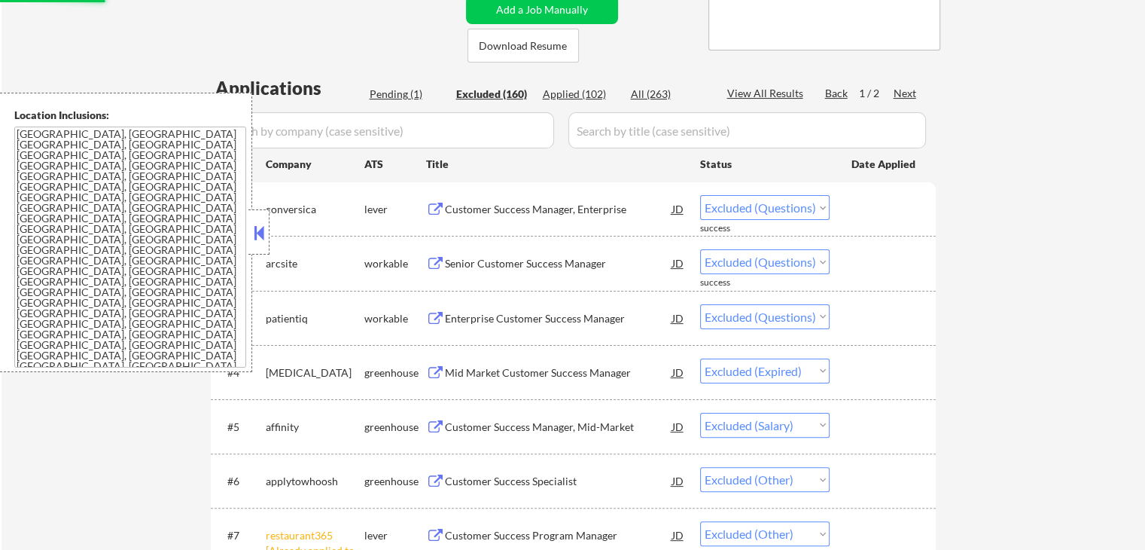
select select ""excluded__expired_""
select select ""excluded__salary_""
select select ""excluded__location_""
select select ""excluded__other_""
select select ""excluded""
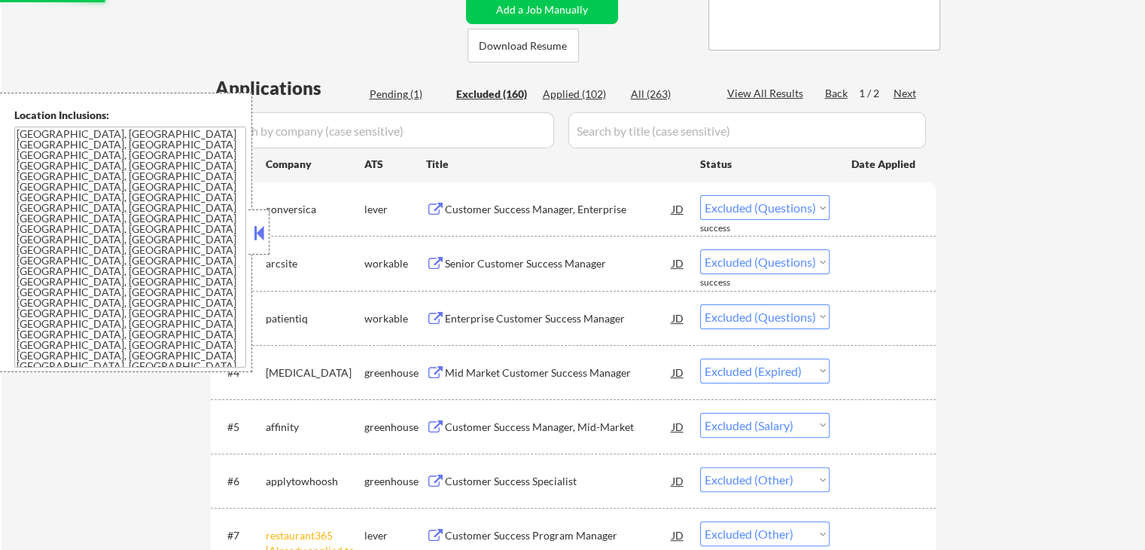
select select ""excluded__expired_""
select select ""excluded__location_""
select select ""excluded__expired_""
select select ""excluded__salary_""
select select ""excluded__location_""
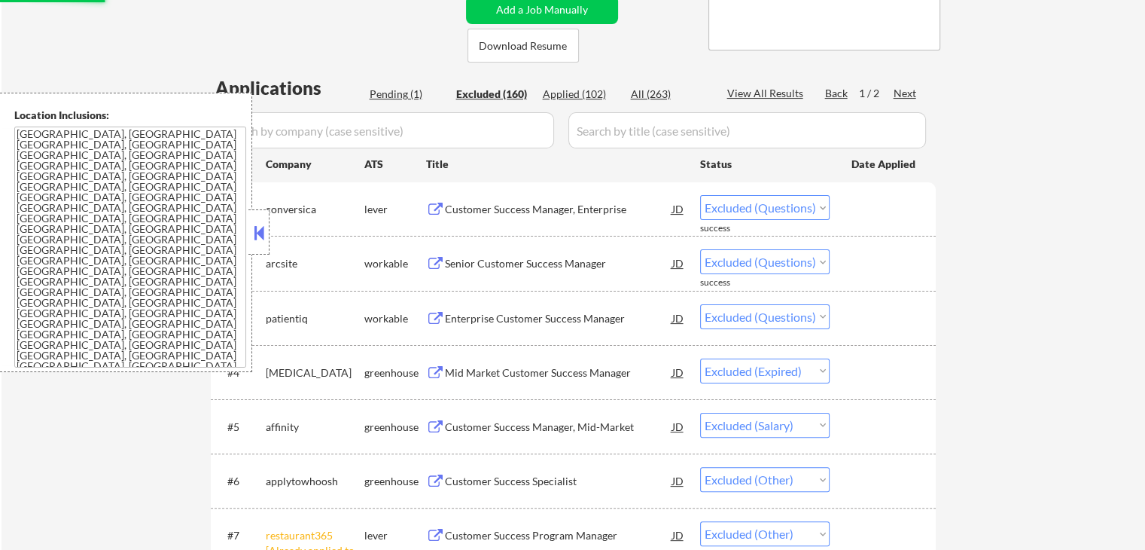
select select ""excluded__salary_""
select select ""excluded__location_""
select select ""excluded__expired_""
select select ""excluded__salary_""
select select ""excluded""
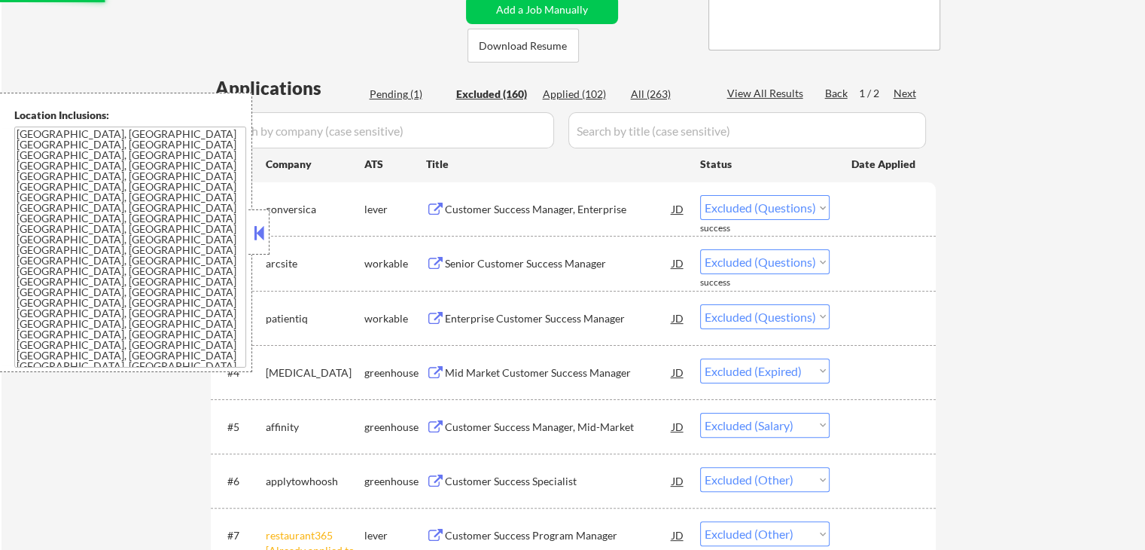
select select ""excluded__expired_""
select select ""excluded__location_""
select select ""excluded__expired_""
select select ""excluded__salary_""
select select ""excluded__expired_""
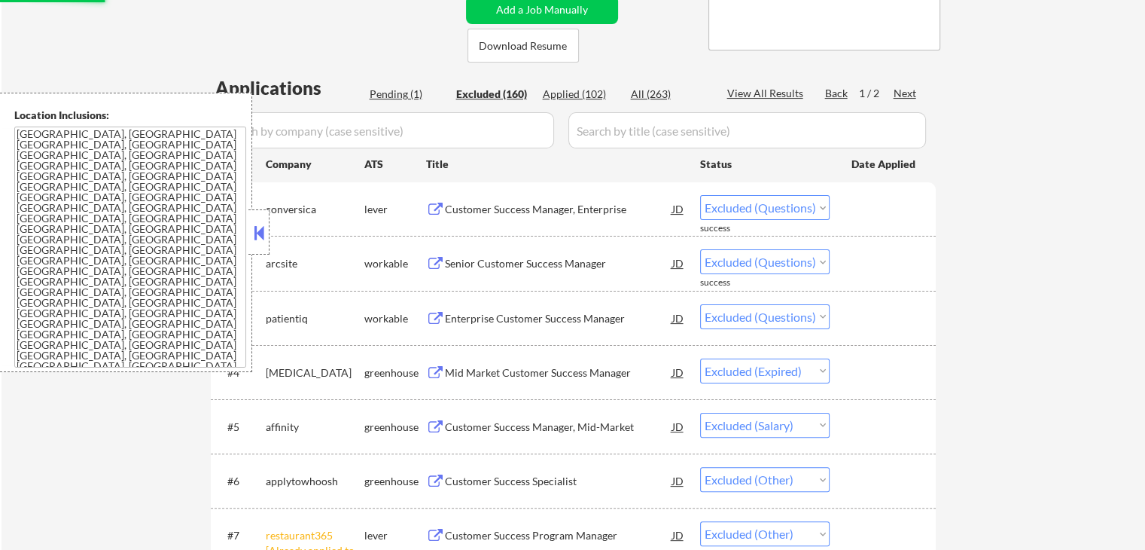
select select ""excluded__salary_""
select select ""excluded""
select select ""excluded__expired_""
select select ""excluded__salary_""
select select ""excluded__location_""
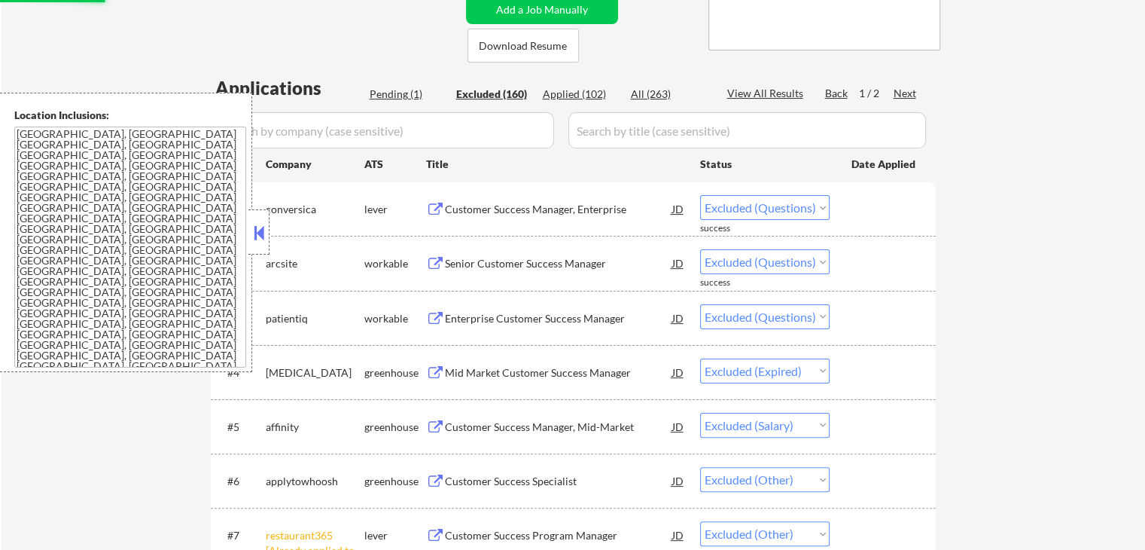
select select ""excluded""
select select ""excluded__expired_""
select select ""excluded__location_""
select select ""excluded__expired_""
select select ""excluded__location_""
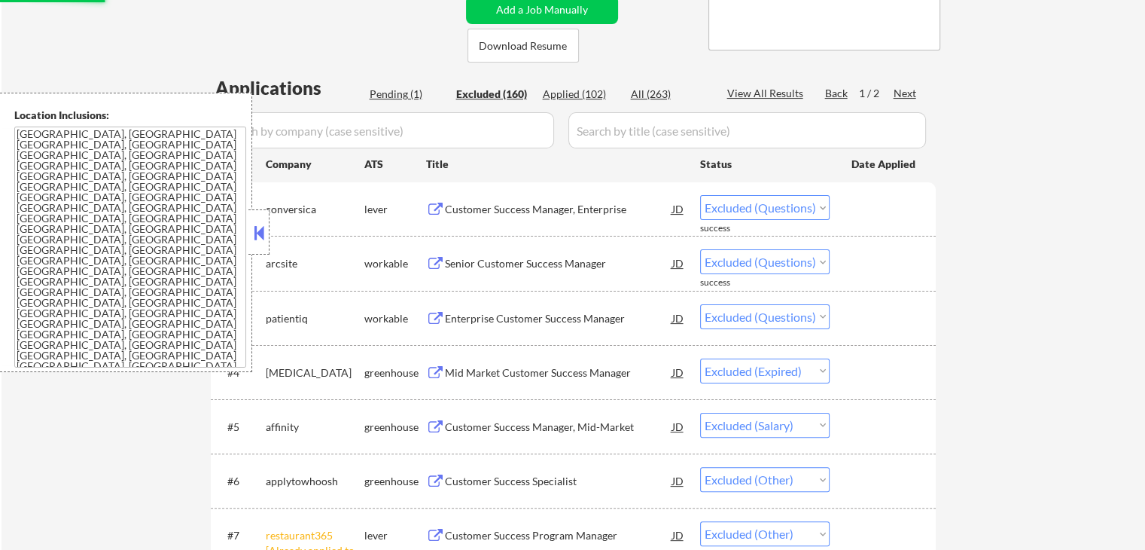
select select ""excluded__salary_""
select select ""excluded__expired_""
select select ""excluded__location_""
select select ""excluded__expired_""
select select ""excluded__location_""
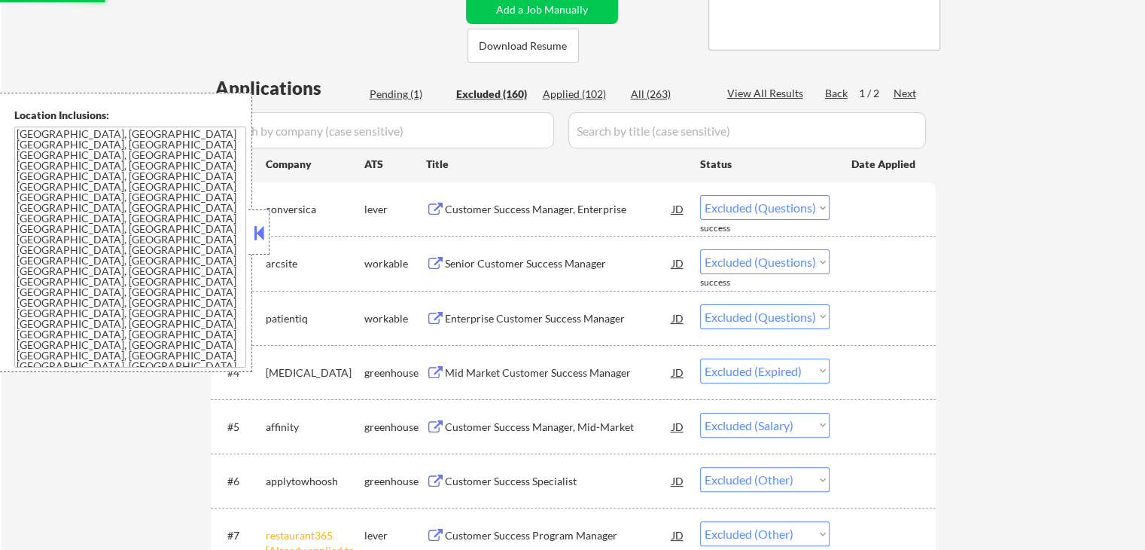
select select ""excluded__expired_""
select select ""excluded__salary_""
select select ""excluded__location_""
select select ""excluded""
select select ""excluded__expired_""
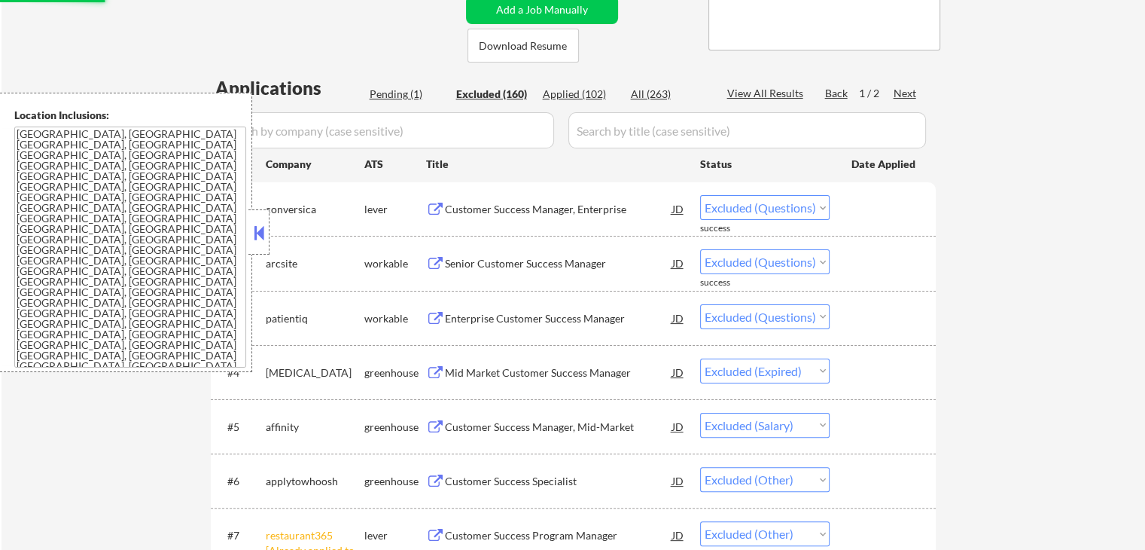
select select ""excluded__salary_""
select select ""excluded__expired_""
select select ""excluded__salary_""
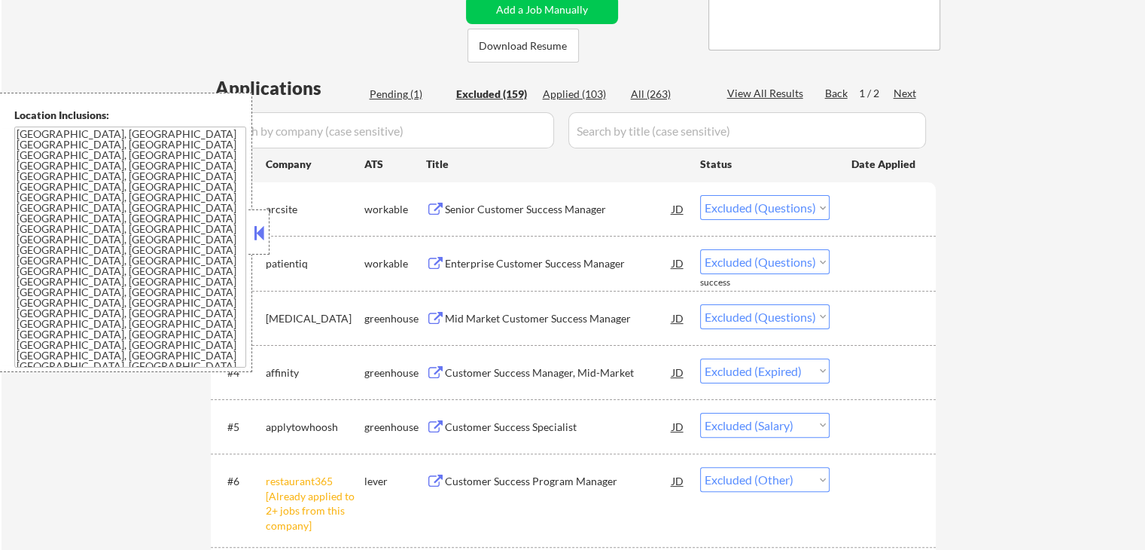
click at [517, 212] on div "Senior Customer Success Manager" at bounding box center [558, 209] width 227 height 15
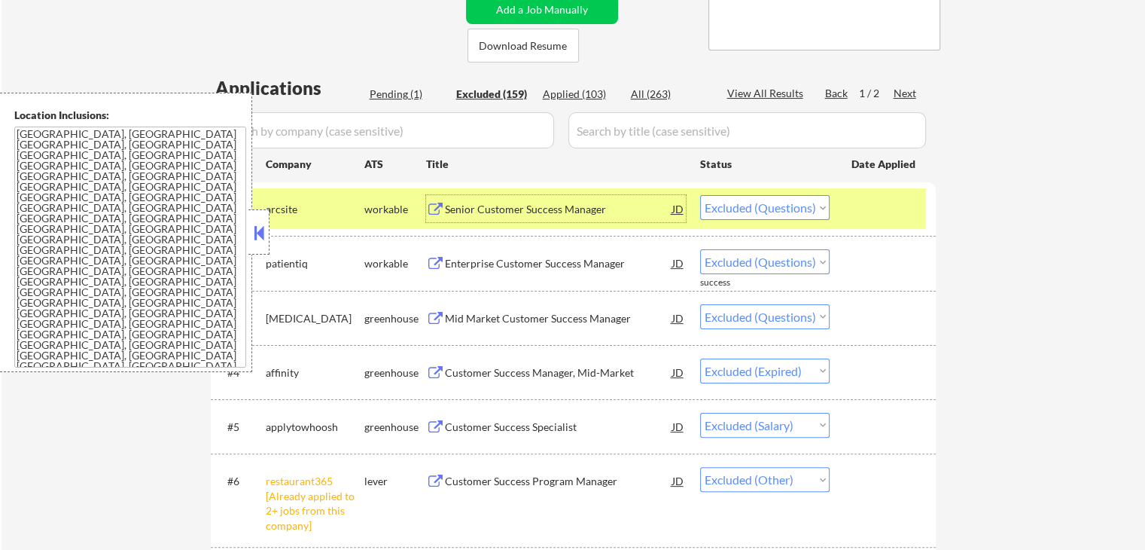
click at [763, 211] on select "Choose an option... Pending Applied Excluded (Questions) Excluded (Expired) Exc…" at bounding box center [765, 207] width 130 height 25
click at [700, 195] on select "Choose an option... Pending Applied Excluded (Questions) Excluded (Expired) Exc…" at bounding box center [765, 207] width 130 height 25
select select ""excluded""
select select ""excluded__expired_""
select select ""excluded__salary_""
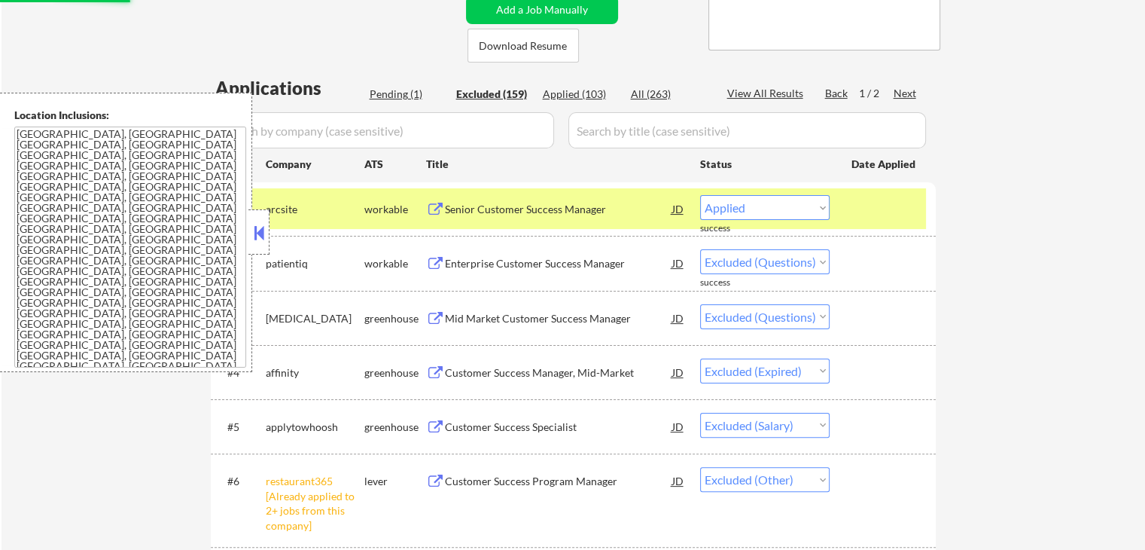
select select ""excluded__other_""
select select ""excluded""
select select ""excluded__salary_""
select select ""excluded""
select select ""excluded__expired_""
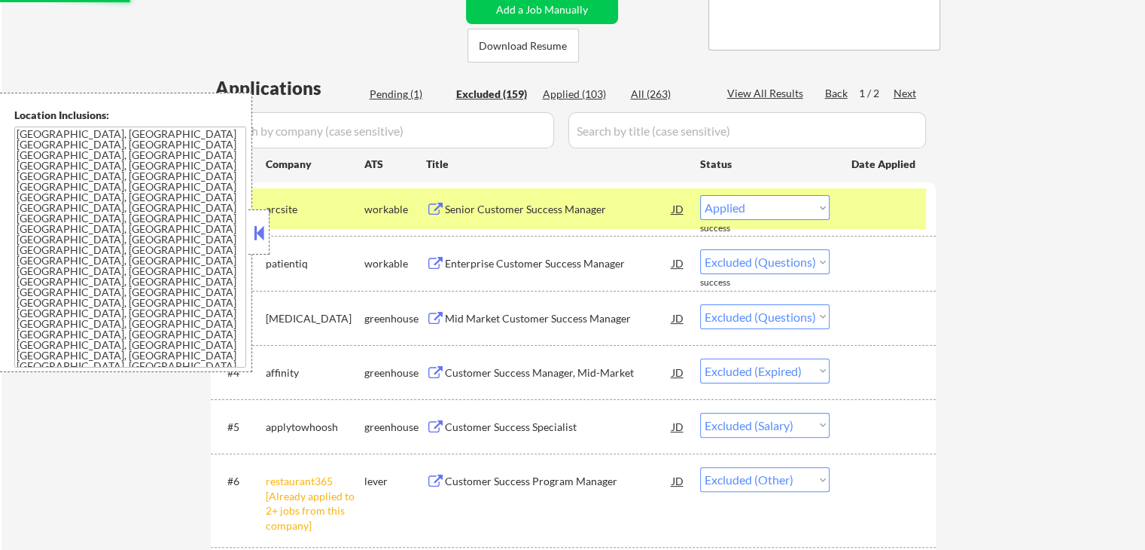
select select ""excluded__location_""
select select ""excluded__expired_""
select select ""excluded__salary_""
select select ""excluded__expired_""
select select ""excluded__salary_""
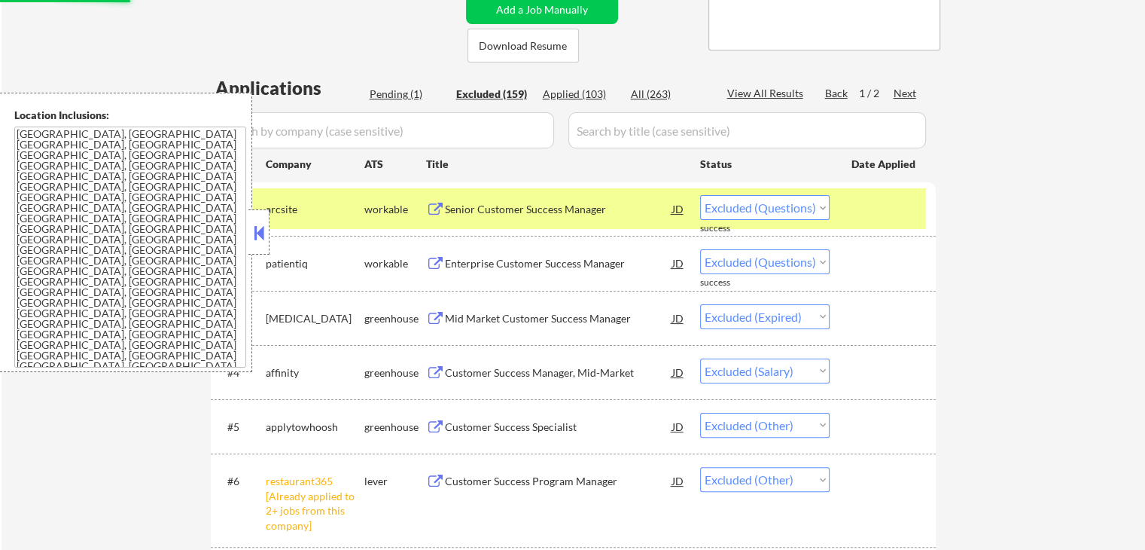
select select ""excluded__location_""
select select ""excluded__expired_""
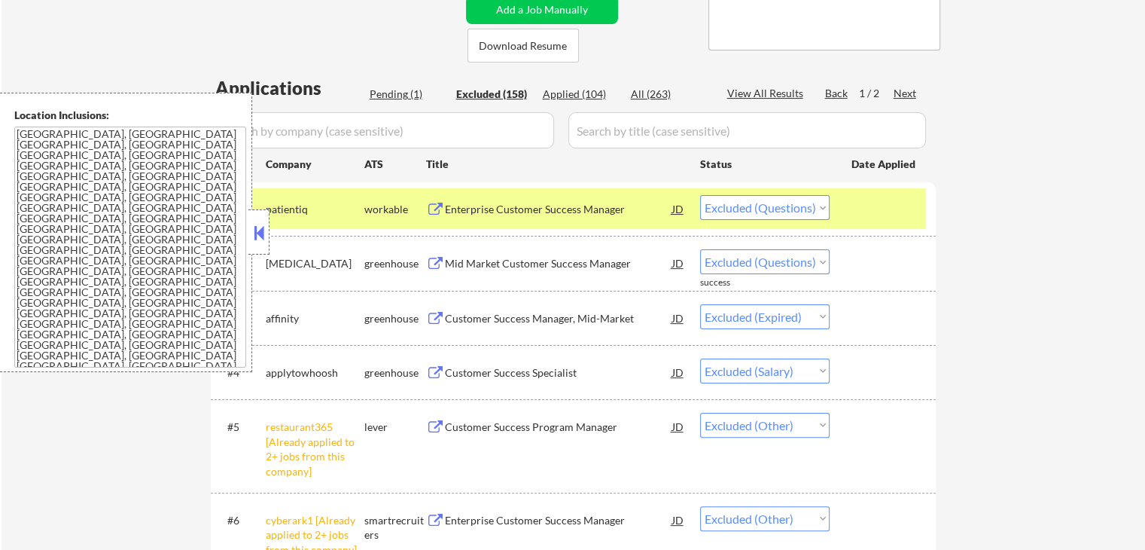
click at [510, 207] on div "Enterprise Customer Success Manager" at bounding box center [558, 209] width 227 height 15
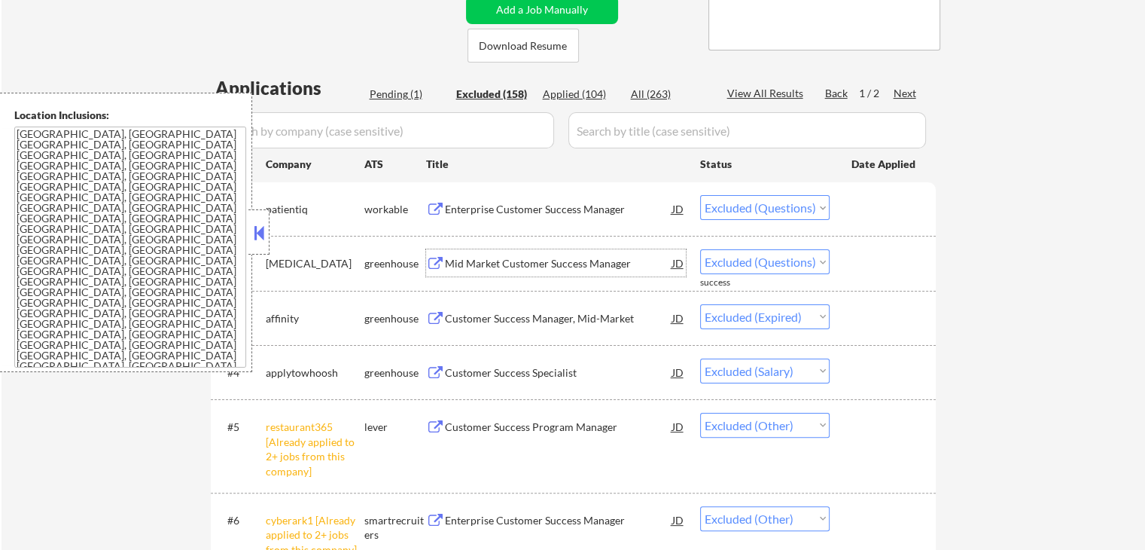
click at [563, 264] on div "Mid Market Customer Success Manager" at bounding box center [558, 263] width 227 height 15
